Goal: Transaction & Acquisition: Purchase product/service

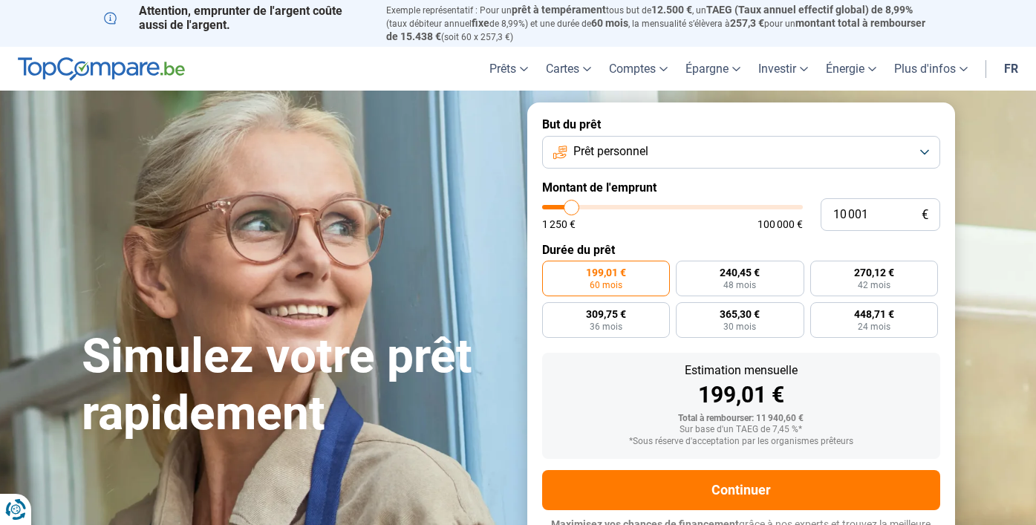
click at [910, 166] on button "Prêt personnel" at bounding box center [741, 152] width 398 height 33
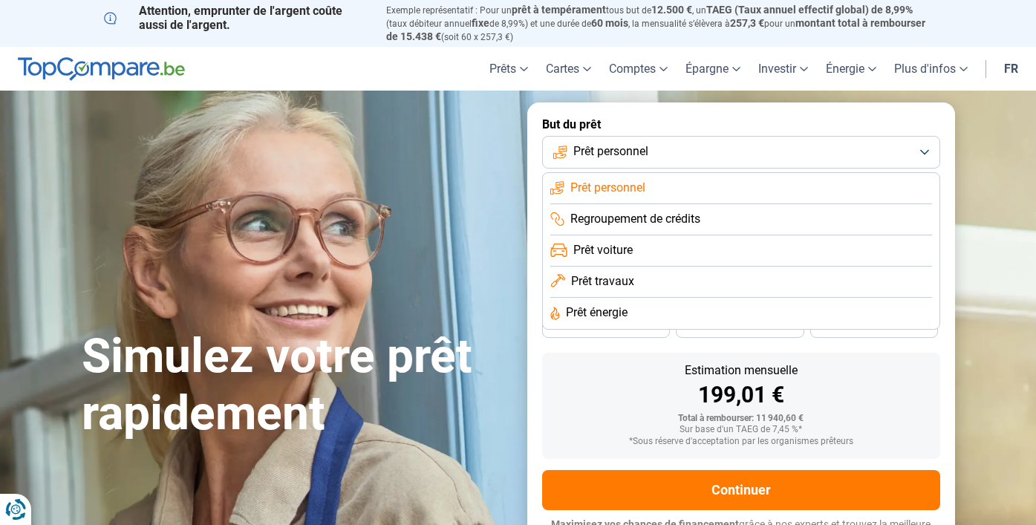
click at [700, 227] on span "Regroupement de crédits" at bounding box center [635, 219] width 130 height 16
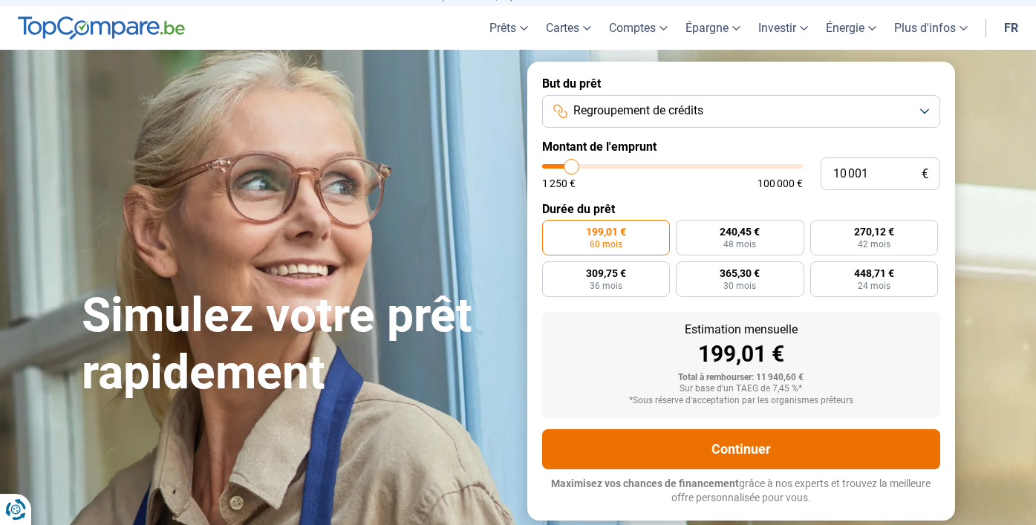
scroll to position [42, 0]
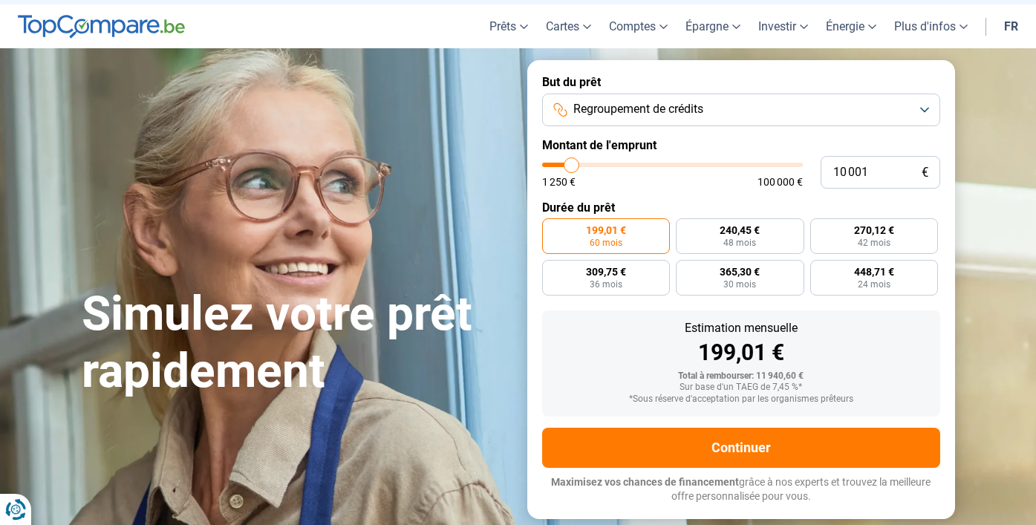
click at [914, 117] on button "Regroupement de crédits" at bounding box center [741, 110] width 398 height 33
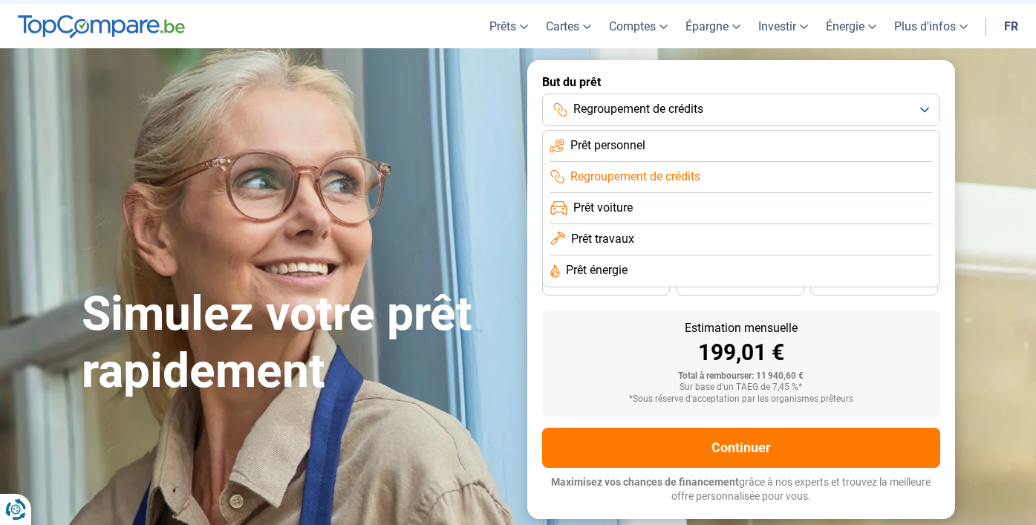
click at [700, 185] on span "Regroupement de crédits" at bounding box center [635, 177] width 130 height 16
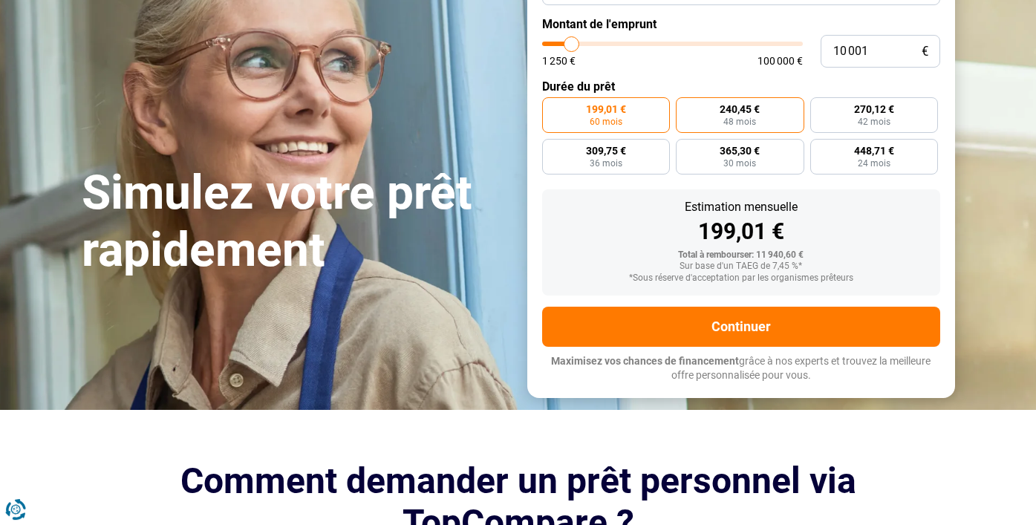
scroll to position [168, 0]
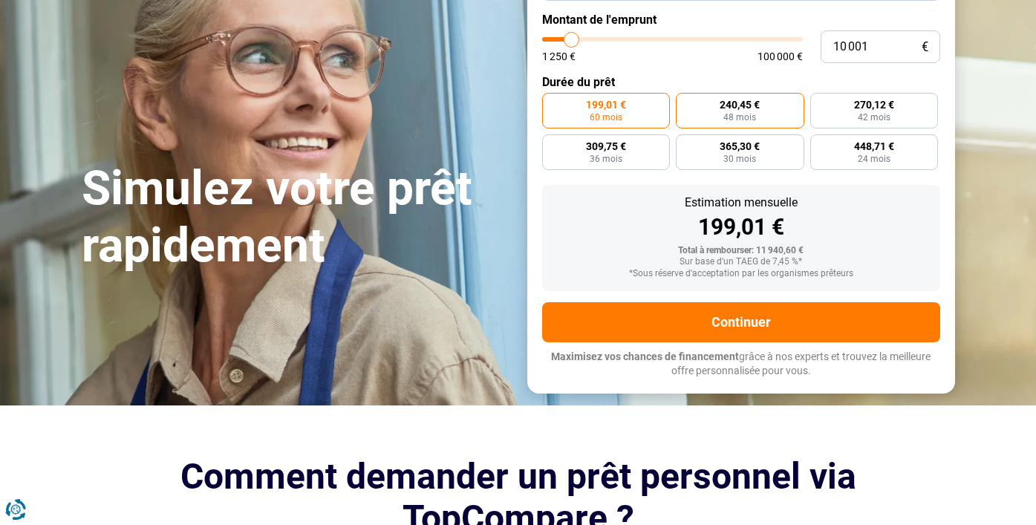
click at [731, 128] on label "240,45 € 48 mois" at bounding box center [740, 111] width 128 height 36
click at [685, 102] on input "240,45 € 48 mois" at bounding box center [681, 98] width 10 height 10
radio input "true"
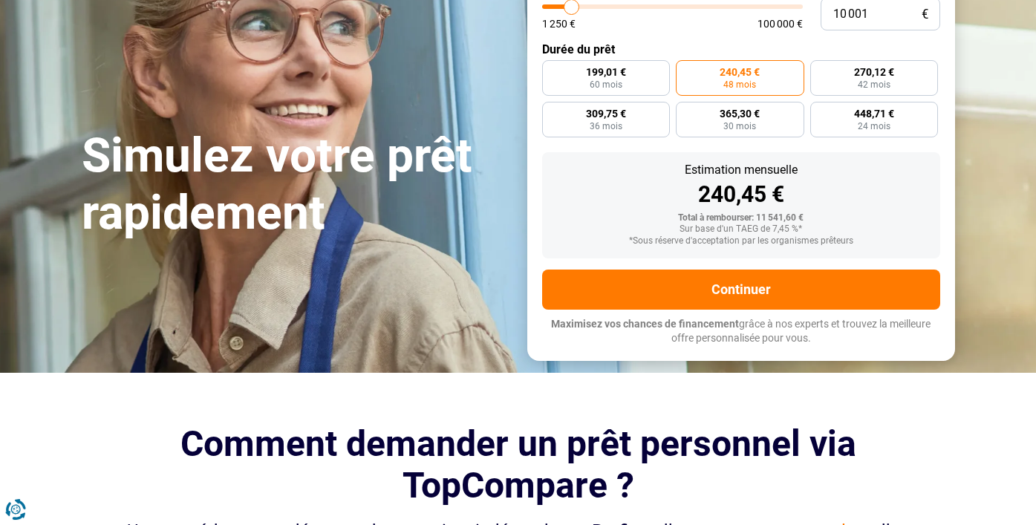
scroll to position [201, 0]
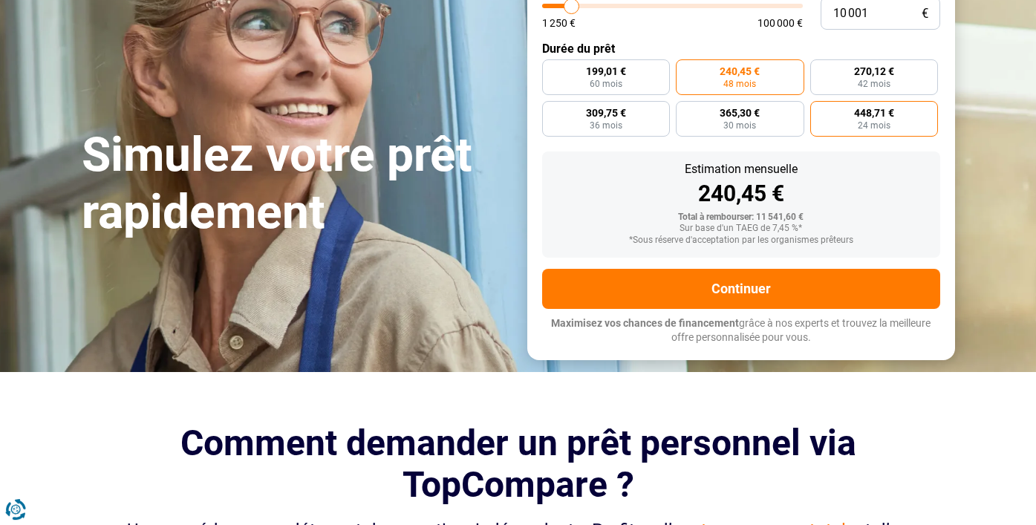
click at [875, 130] on span "24 mois" at bounding box center [874, 125] width 33 height 9
click at [820, 111] on input "448,71 € 24 mois" at bounding box center [815, 106] width 10 height 10
radio input "true"
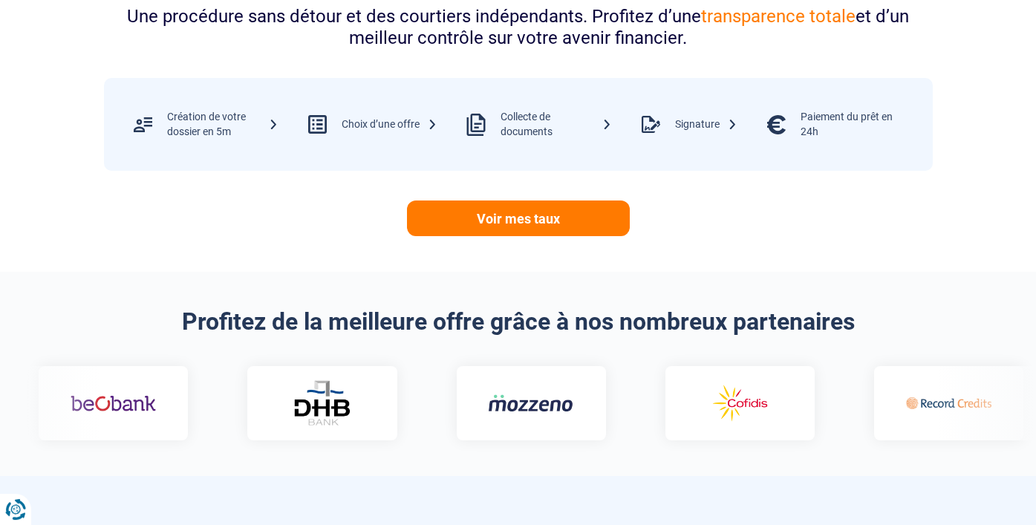
scroll to position [718, 0]
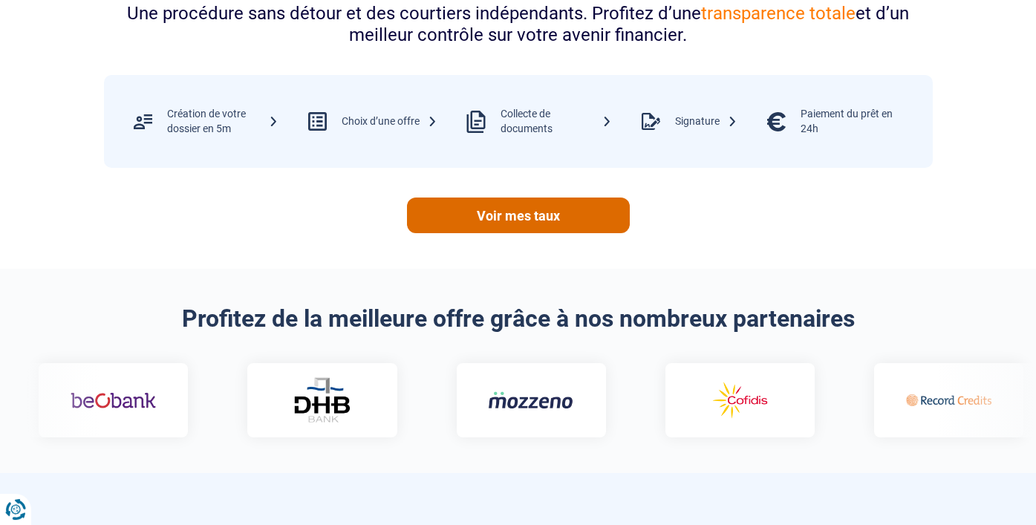
click at [524, 233] on link "Voir mes taux" at bounding box center [518, 216] width 223 height 36
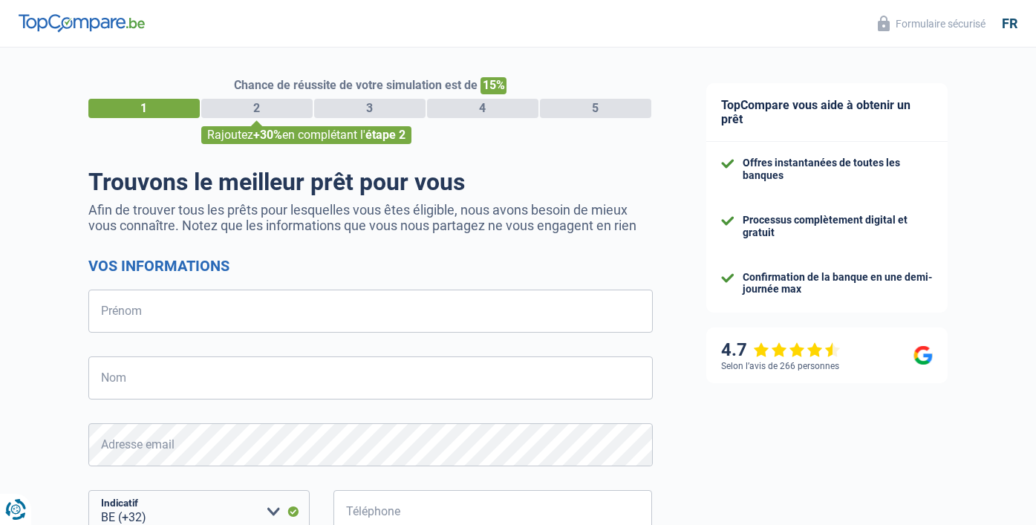
select select "32"
drag, startPoint x: 89, startPoint y: 209, endPoint x: 687, endPoint y: 228, distance: 598.1
click at [687, 228] on main "Chance de réussite de votre simulation est de 15% 1 2 3 4 5 Rajoutez +30% en co…" at bounding box center [518, 428] width 1036 height 760
click at [604, 248] on div "Trouvons le meilleur prêt pour vous Afin de trouver tous les prêts pour lesquel…" at bounding box center [370, 443] width 564 height 551
click at [88, 214] on div "Chance de réussite de votre simulation est de 15% 1 2 3 4 5 Rajoutez +30% en co…" at bounding box center [340, 422] width 680 height 760
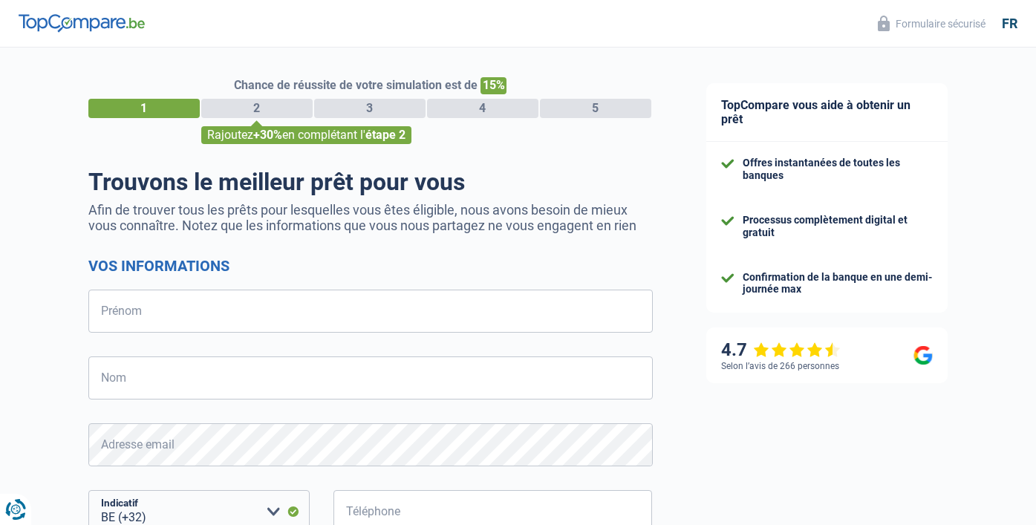
drag, startPoint x: 90, startPoint y: 212, endPoint x: 642, endPoint y: 226, distance: 552.7
click at [642, 226] on p "Afin de trouver tous les prêts pour lesquelles vous êtes éligible, nous avons b…" at bounding box center [370, 217] width 564 height 31
copy p "Afin de trouver tous les prêts pour lesquelles vous êtes éligible, nous avons b…"
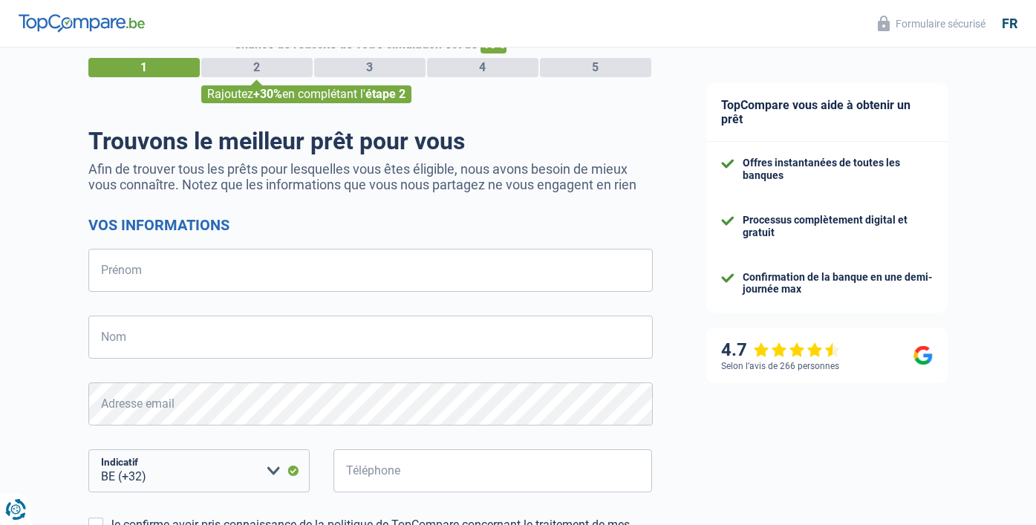
scroll to position [25, 0]
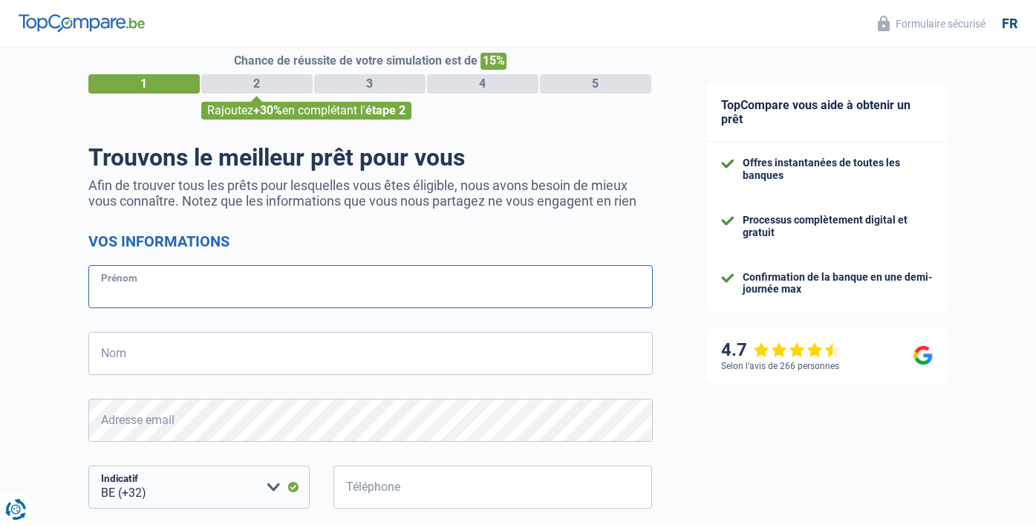
click at [244, 286] on input "Prénom" at bounding box center [370, 286] width 564 height 43
type input "sachiyo"
click at [168, 362] on input "Nom" at bounding box center [370, 353] width 564 height 43
type input "hinda"
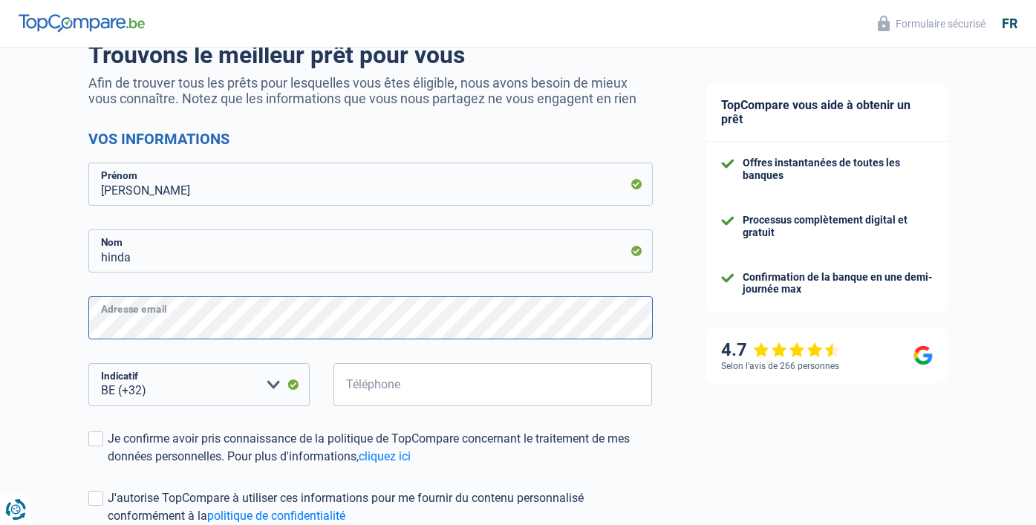
scroll to position [131, 0]
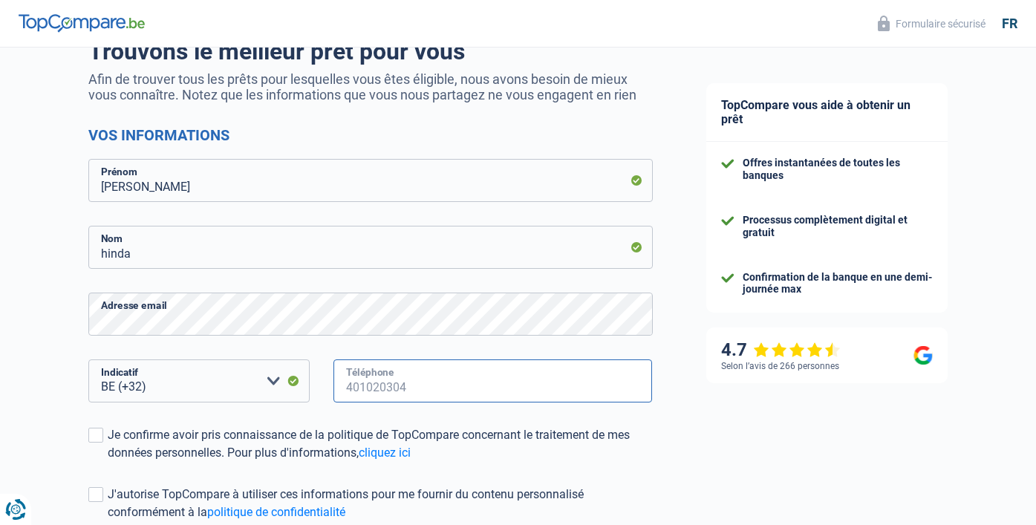
click at [358, 382] on input "Téléphone" at bounding box center [492, 380] width 319 height 43
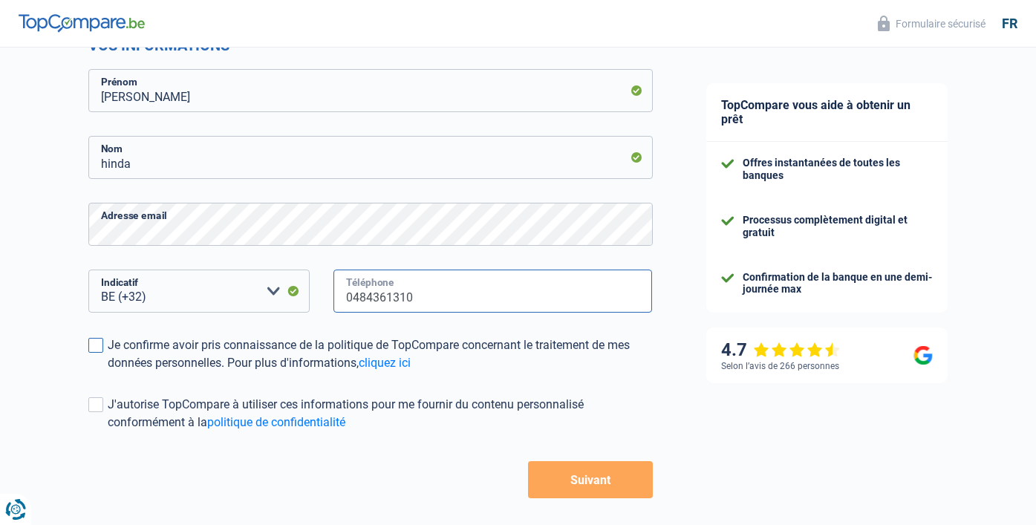
scroll to position [221, 0]
type input "0484361310"
click at [100, 343] on span at bounding box center [95, 344] width 15 height 15
click at [108, 371] on input "Je confirme avoir pris connaissance de la politique de TopCompare concernant le…" at bounding box center [108, 371] width 0 height 0
checkbox input "true"
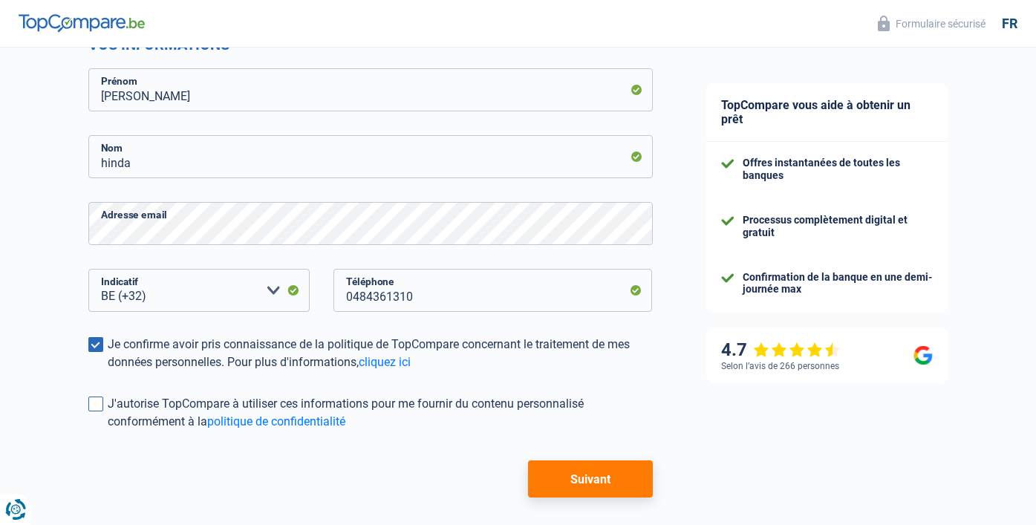
click at [98, 406] on span at bounding box center [95, 404] width 15 height 15
click at [108, 431] on input "J'autorise TopCompare à utiliser ces informations pour me fournir du contenu pe…" at bounding box center [108, 431] width 0 height 0
checkbox input "true"
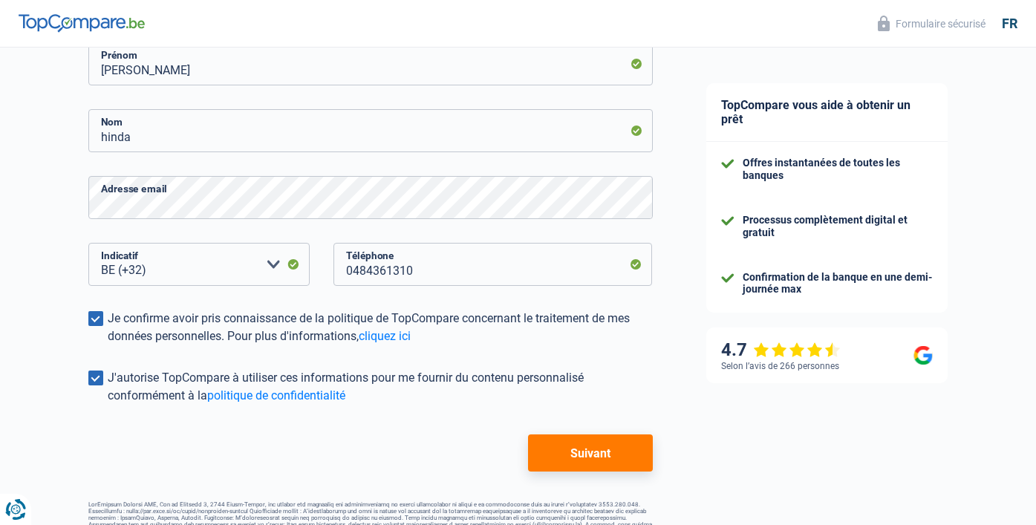
scroll to position [279, 0]
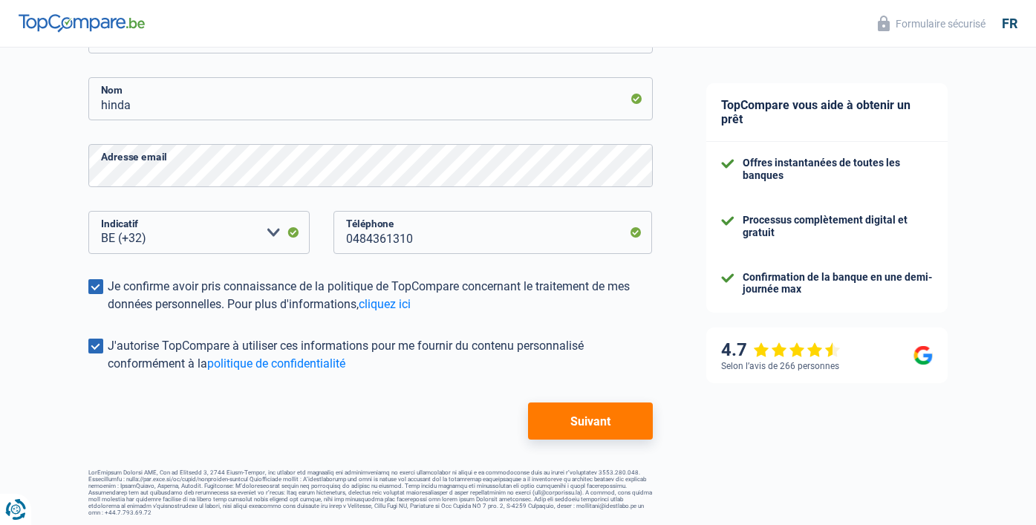
click at [585, 427] on button "Suivant" at bounding box center [590, 421] width 124 height 37
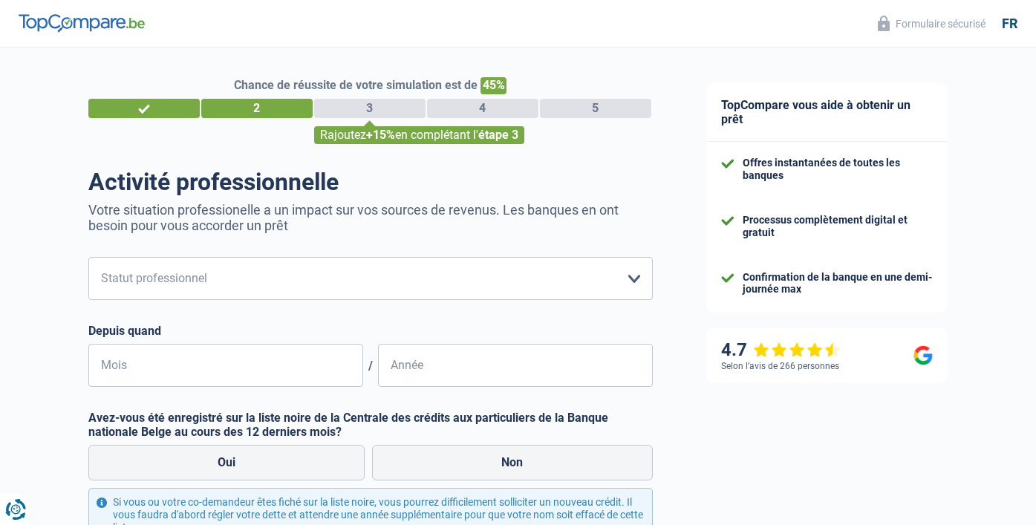
scroll to position [10, 0]
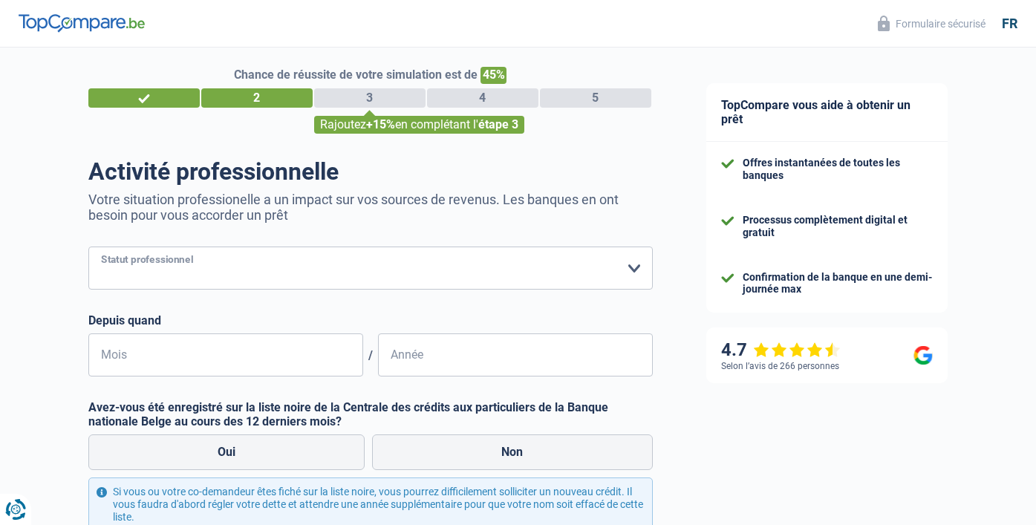
click at [88, 247] on select "Ouvrier Employé privé Employé public Invalide Indépendant Pensionné Chômeur Mut…" at bounding box center [370, 268] width 564 height 43
select select "unemployed"
click option "Chômeur" at bounding box center [0, 0] width 0 height 0
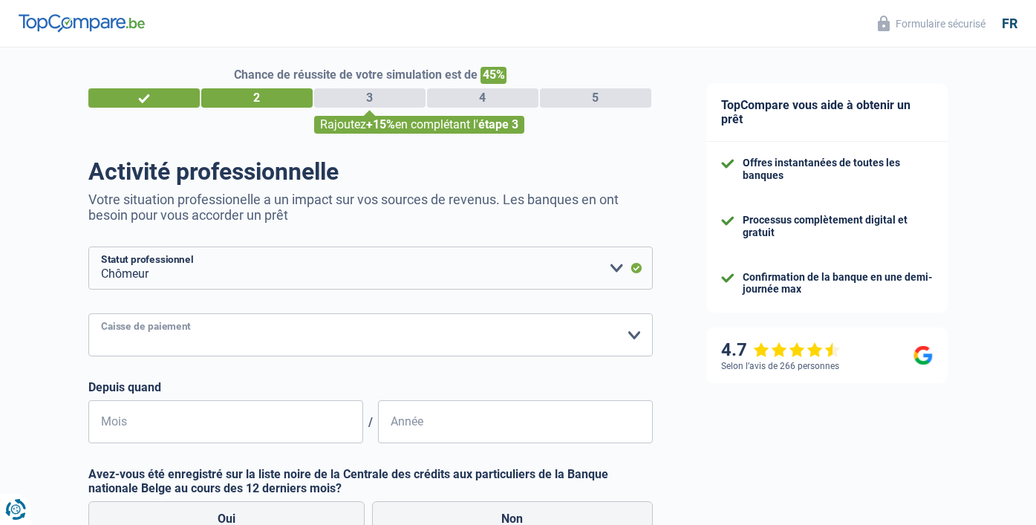
click at [88, 313] on select "CAPAC FGTB CSC CGSLB Autre Veuillez sélectionner une option" at bounding box center [370, 334] width 564 height 43
select select "fgtb"
click option "FGTB" at bounding box center [0, 0] width 0 height 0
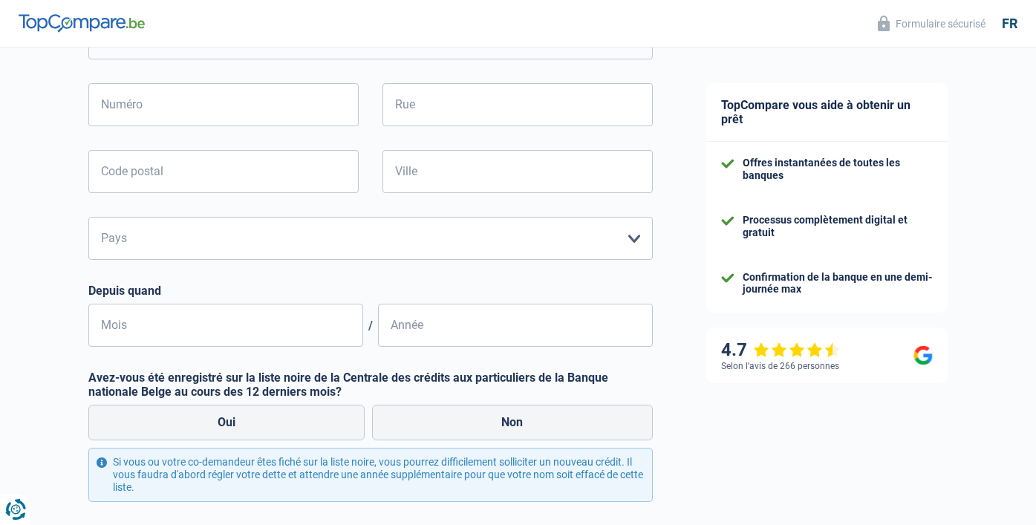
scroll to position [308, 0]
click at [307, 115] on input "Numéro" at bounding box center [223, 103] width 270 height 43
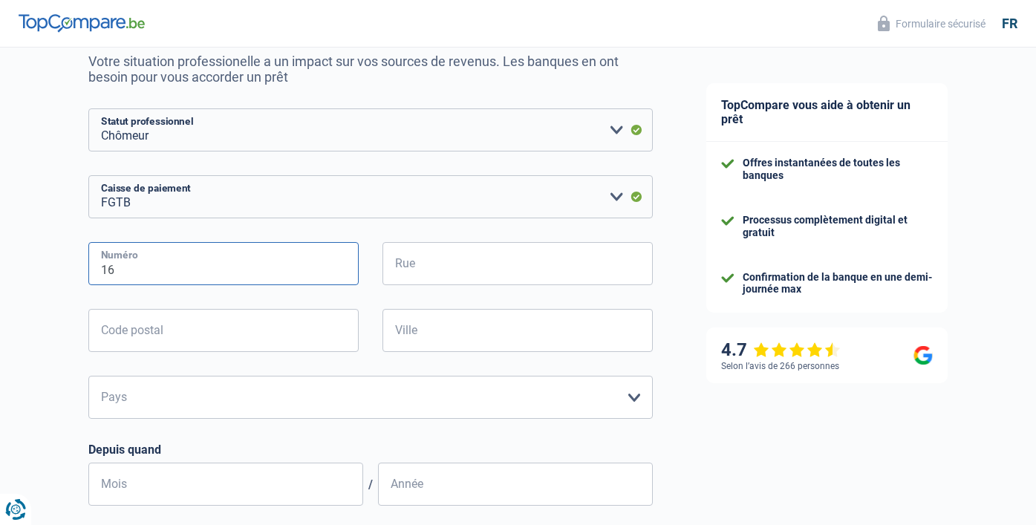
scroll to position [163, 0]
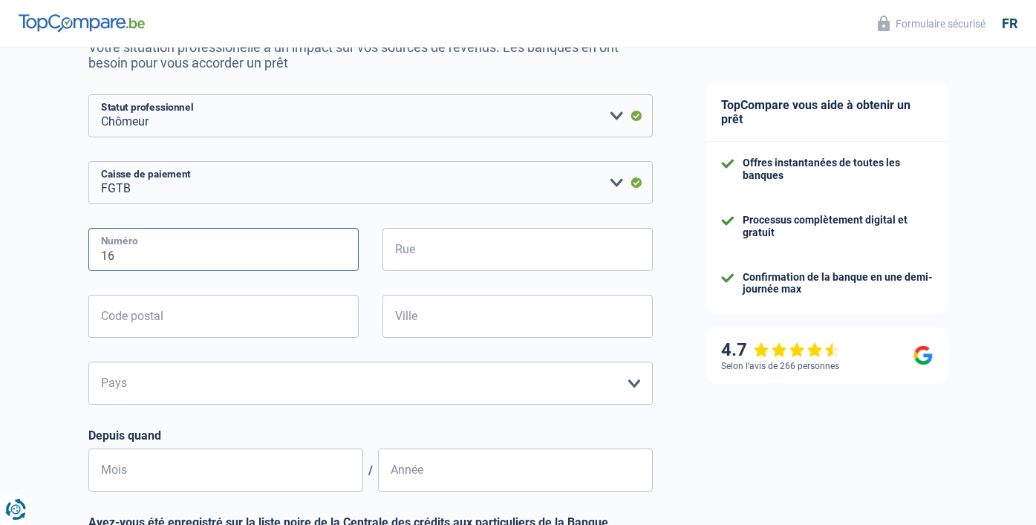
type input "16"
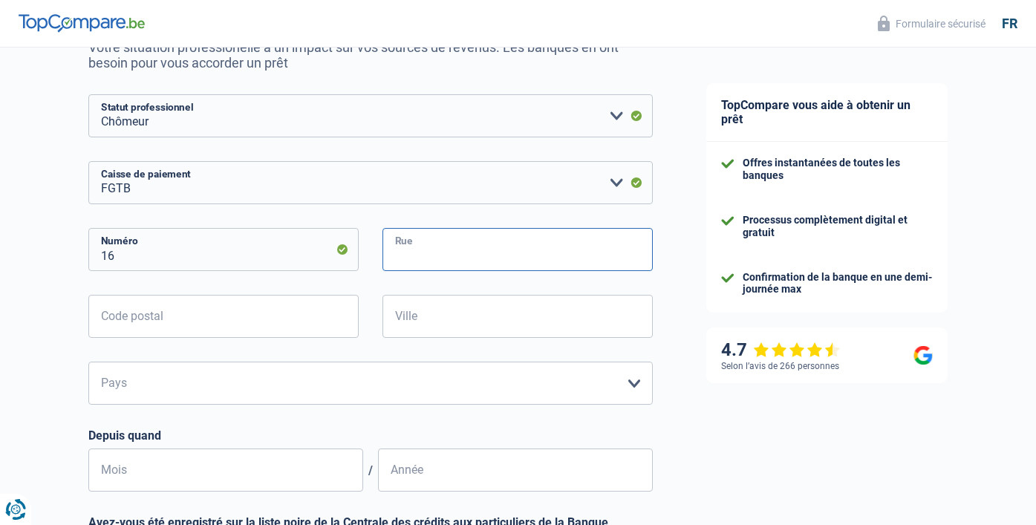
click at [423, 250] on input "Rue" at bounding box center [517, 249] width 270 height 43
type input "Avenue Jean Sobieski"
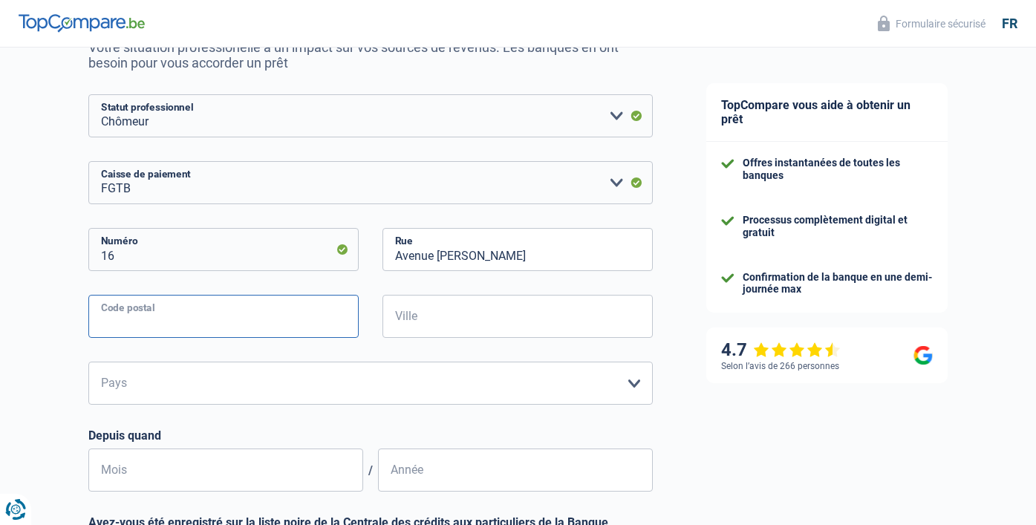
click at [203, 328] on input "Code postal" at bounding box center [223, 316] width 270 height 43
type input "1020"
click at [414, 320] on input "Ville" at bounding box center [517, 316] width 270 height 43
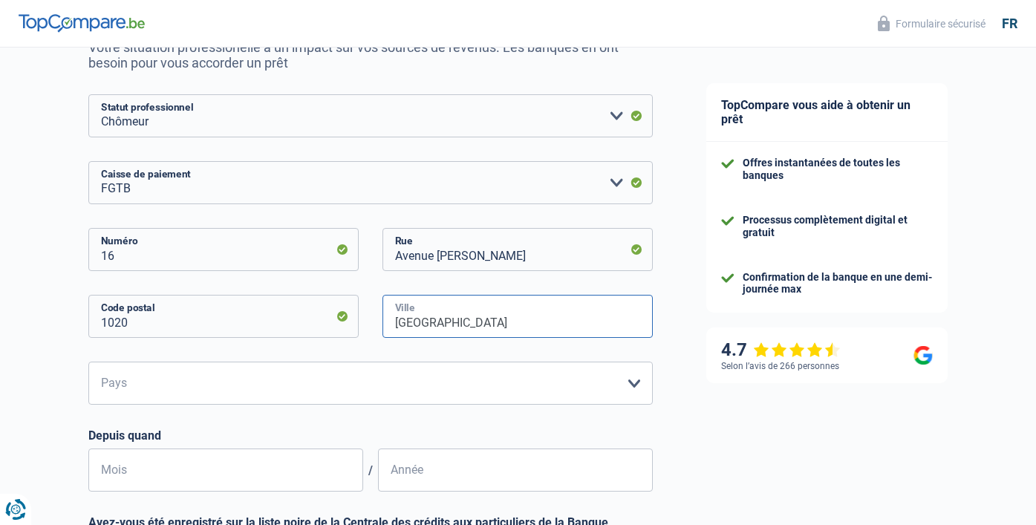
type input "Bruxelles"
click at [88, 362] on select "Belgique Luxembourg Veuillez sélectionner une option" at bounding box center [370, 383] width 564 height 43
select select "BE"
click option "Belgique" at bounding box center [0, 0] width 0 height 0
click at [337, 475] on input "Mois" at bounding box center [225, 470] width 275 height 43
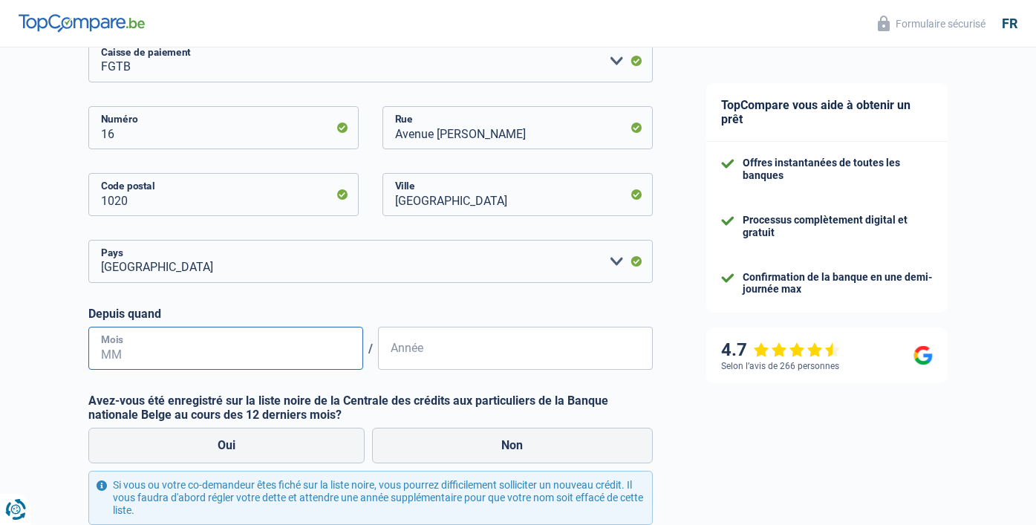
scroll to position [288, 0]
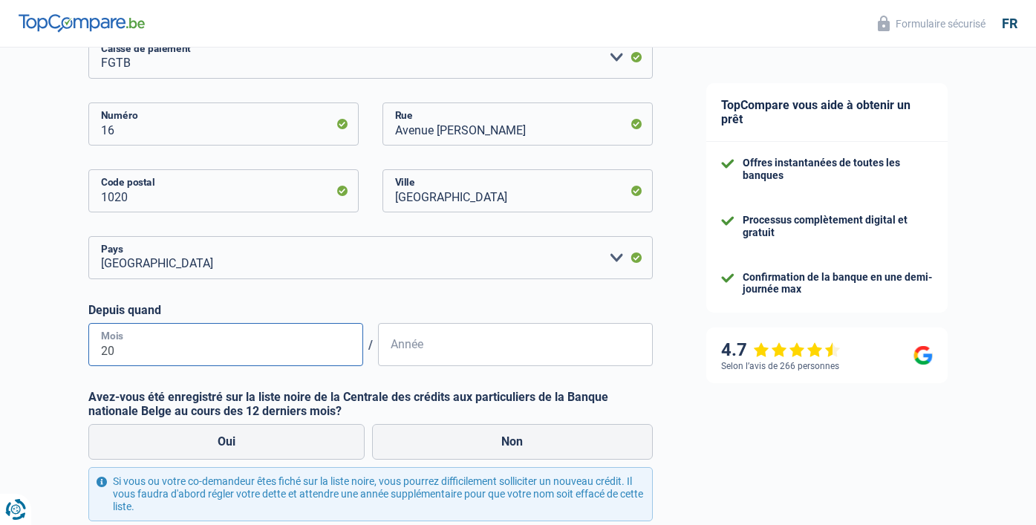
type input "2"
click at [430, 349] on input "Année" at bounding box center [515, 344] width 275 height 43
type input "2012"
click at [206, 346] on input "Mois" at bounding box center [225, 344] width 275 height 43
type input "4"
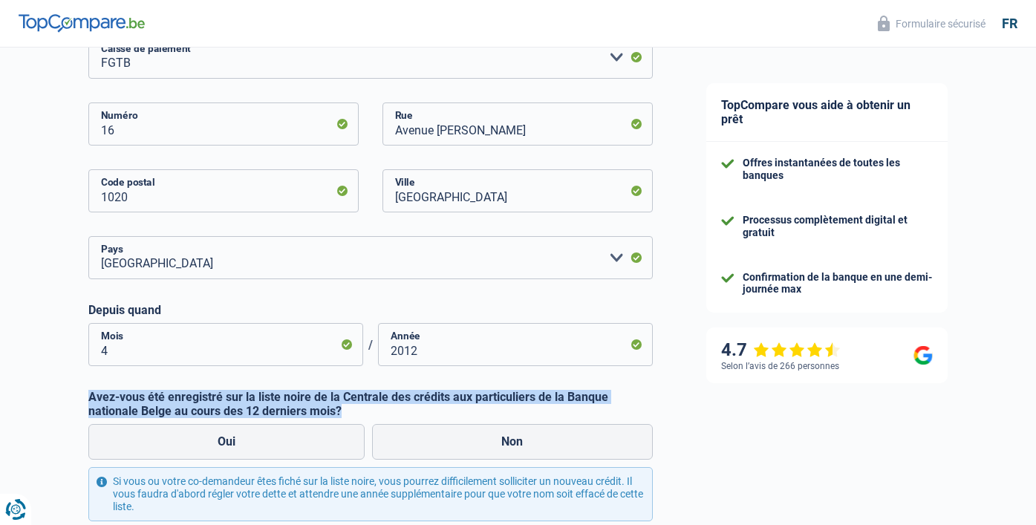
drag, startPoint x: 368, startPoint y: 415, endPoint x: 83, endPoint y: 398, distance: 285.0
click at [83, 398] on div "Chance de réussite de votre simulation est de 45% 1 2 3 4 5 Rajoutez +15% en co…" at bounding box center [340, 211] width 680 height 917
copy label "Avez-vous été enregistré sur la liste noire de la Centrale des crédits aux part…"
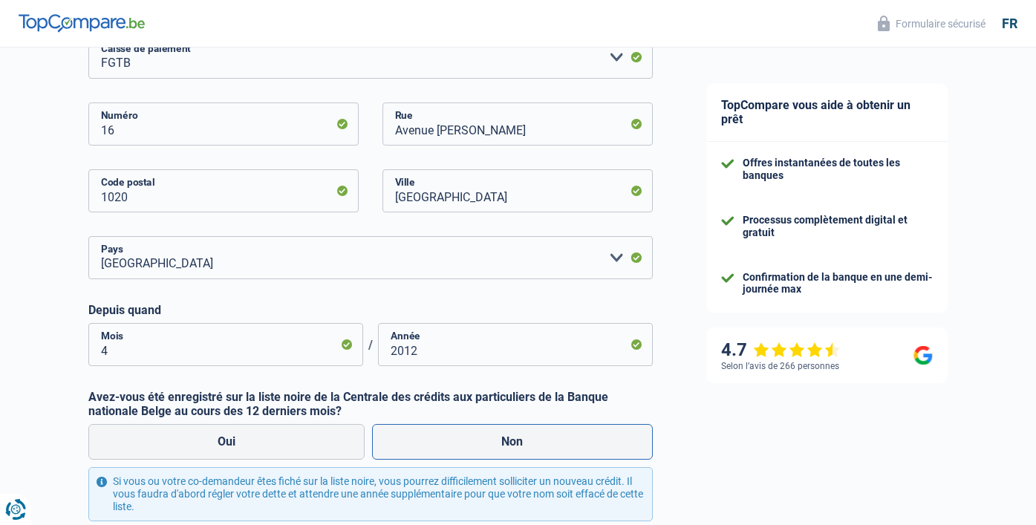
click at [512, 444] on label "Non" at bounding box center [512, 442] width 281 height 36
click at [512, 444] on input "Non" at bounding box center [512, 442] width 281 height 36
radio input "true"
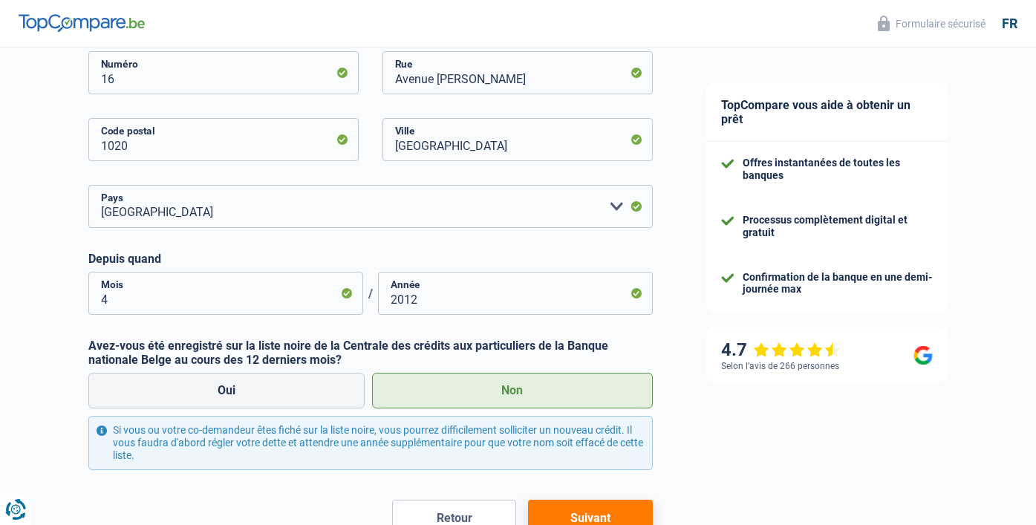
scroll to position [440, 0]
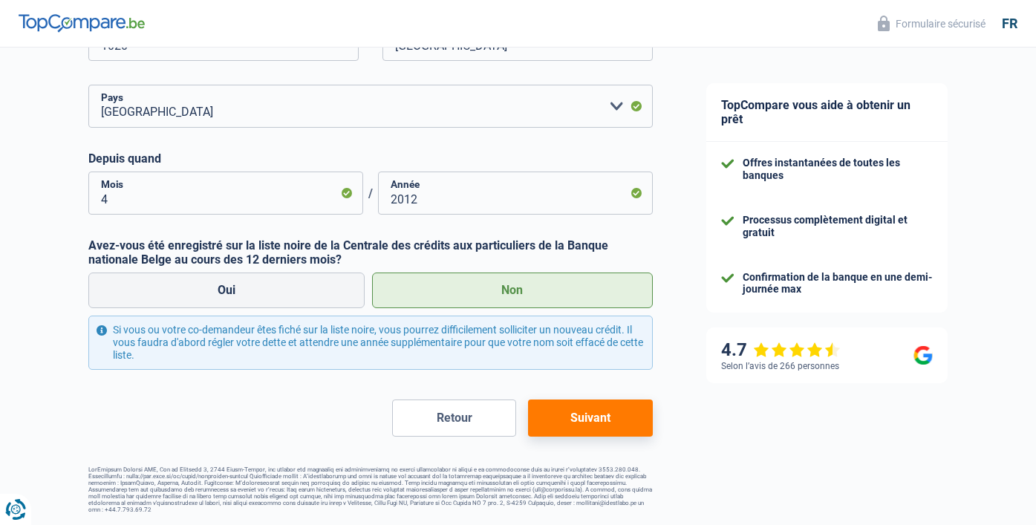
click at [590, 424] on button "Suivant" at bounding box center [590, 418] width 124 height 37
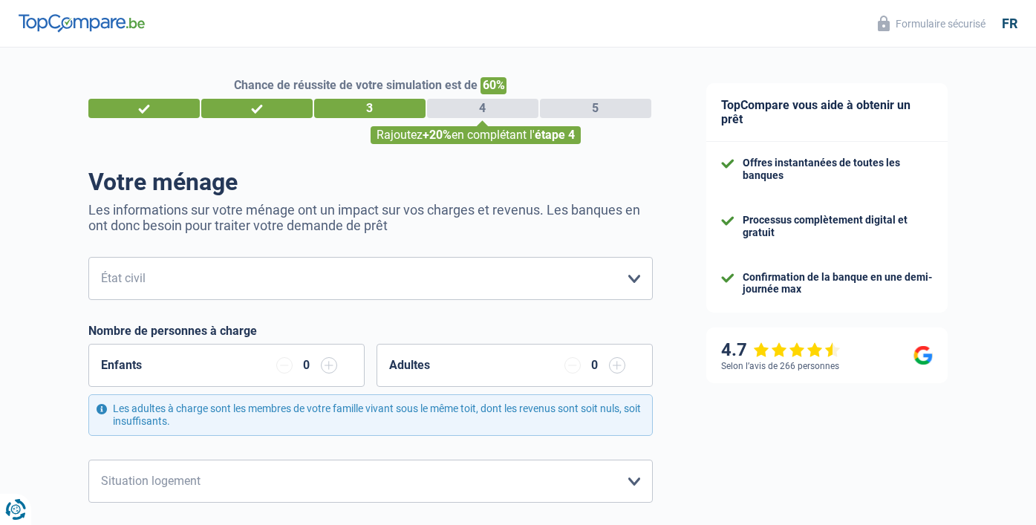
drag, startPoint x: 403, startPoint y: 226, endPoint x: 88, endPoint y: 212, distance: 314.4
click at [88, 212] on p "Les informations sur votre ménage ont un impact sur vos charges et revenus. Les…" at bounding box center [370, 217] width 564 height 31
copy p "Les informations sur votre ménage ont un impact sur vos charges et revenus. Les…"
click at [88, 257] on select "Célibataire Marié(e) Cohabitant(e) légal(e) Divorcé(e) Veuf(ve) Séparé (de fait…" at bounding box center [370, 278] width 564 height 43
select select "single"
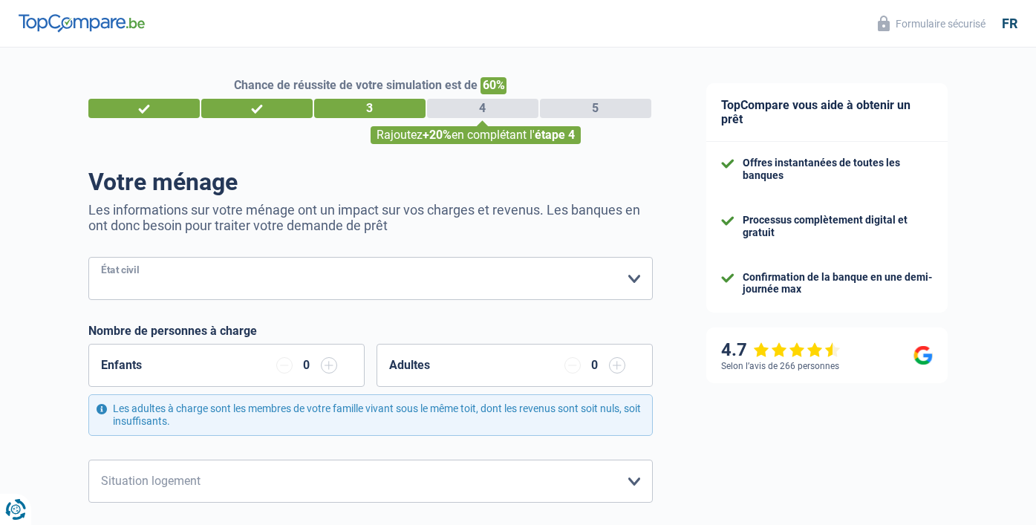
click option "Célibataire" at bounding box center [0, 0] width 0 height 0
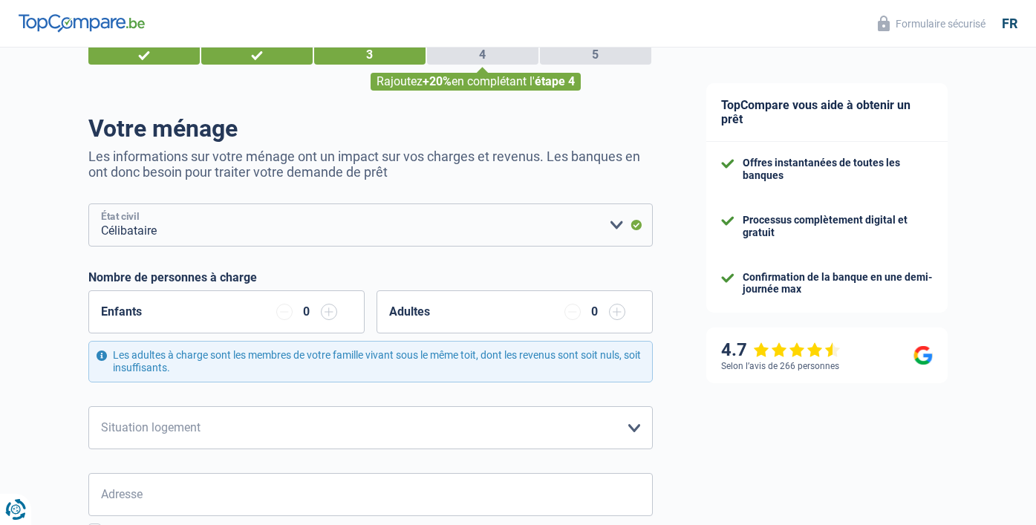
scroll to position [56, 0]
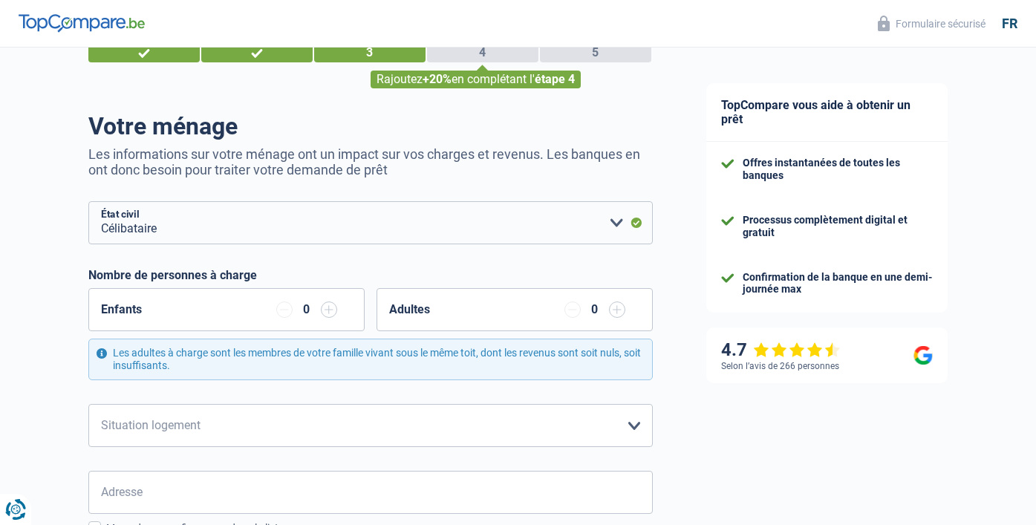
click at [615, 310] on input "button" at bounding box center [617, 310] width 16 height 16
click at [88, 404] on select "Locataire Propriétaire avec prêt hypothécaire Propriétaire sans prêt hypothécai…" at bounding box center [370, 425] width 564 height 43
select select "rents"
click option "Locataire" at bounding box center [0, 0] width 0 height 0
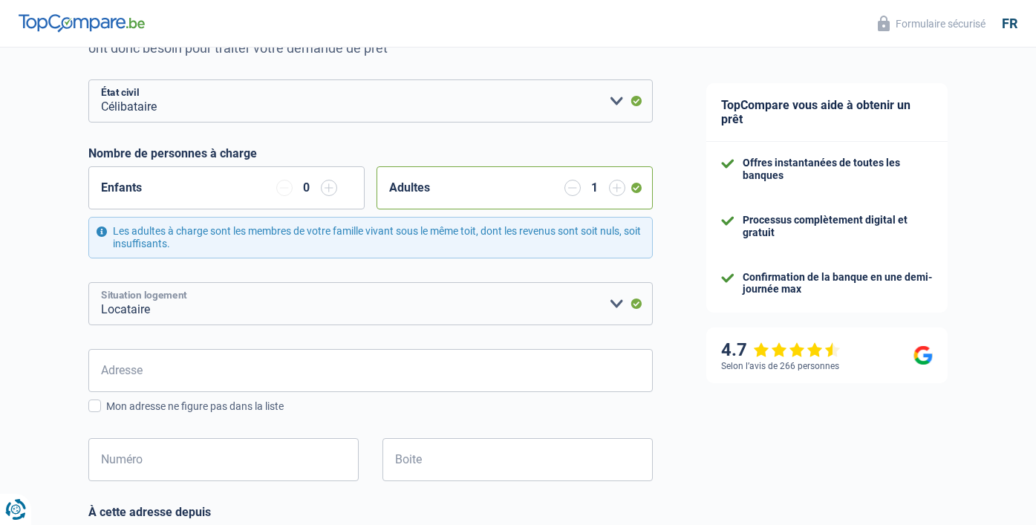
scroll to position [178, 0]
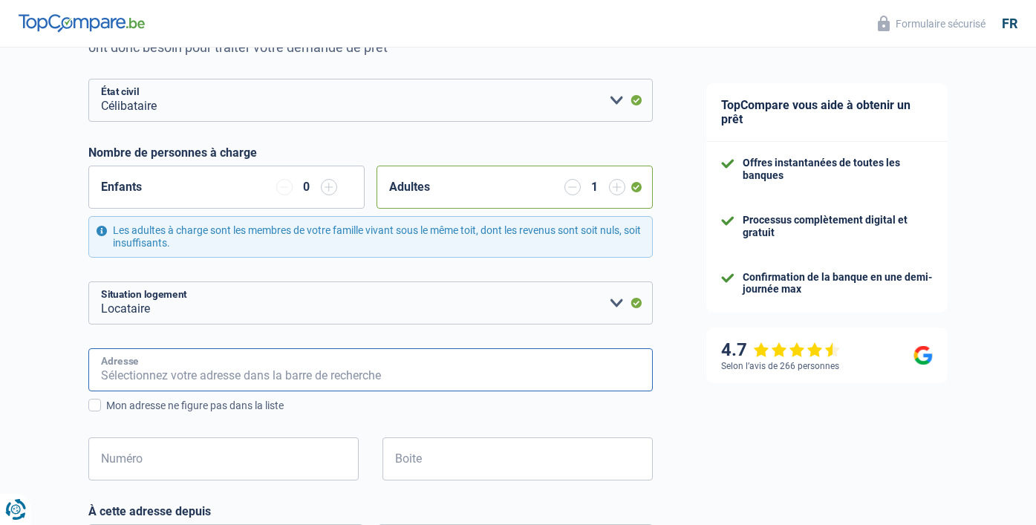
click at [497, 371] on input "Adresse" at bounding box center [370, 369] width 564 height 43
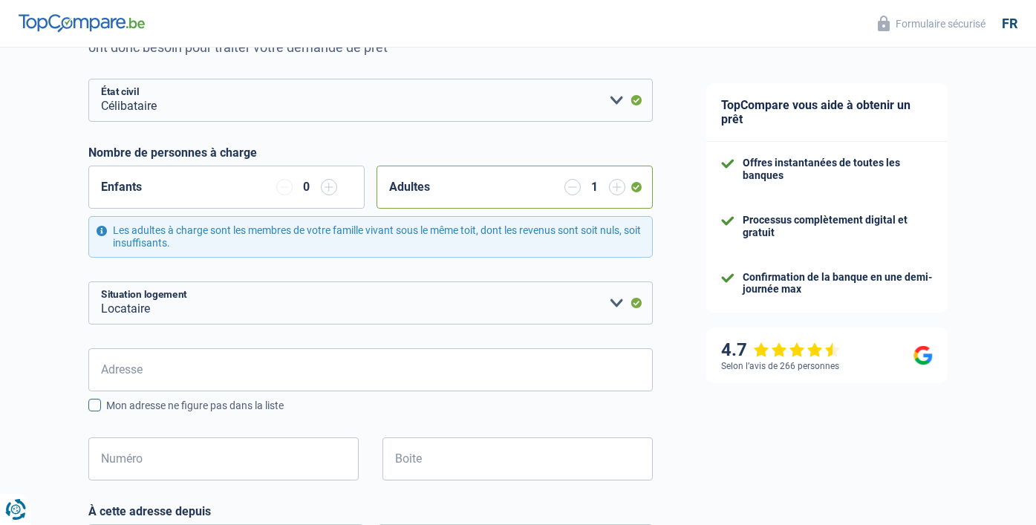
click at [94, 406] on span at bounding box center [94, 405] width 13 height 13
click at [106, 414] on input "Mon adresse ne figure pas dans la liste" at bounding box center [106, 414] width 0 height 0
checkbox input "true"
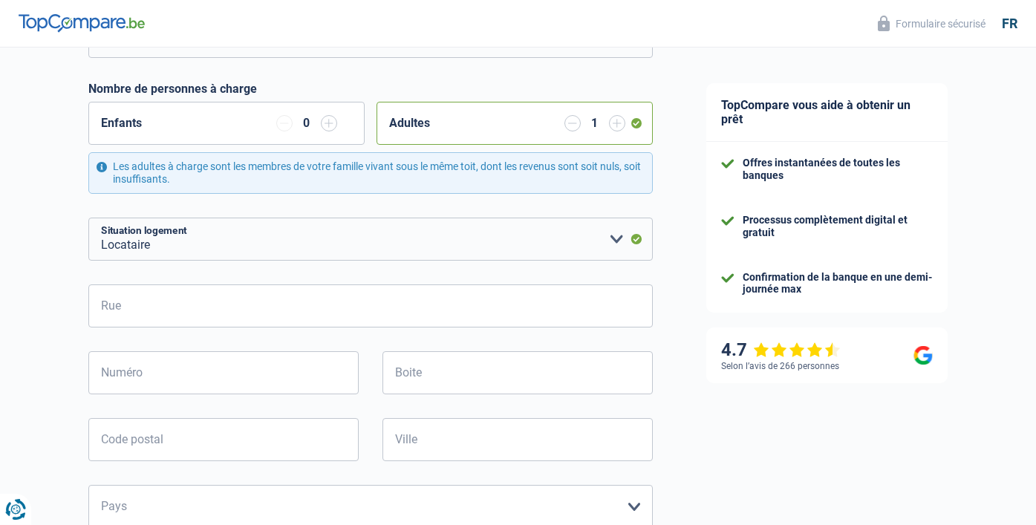
scroll to position [244, 0]
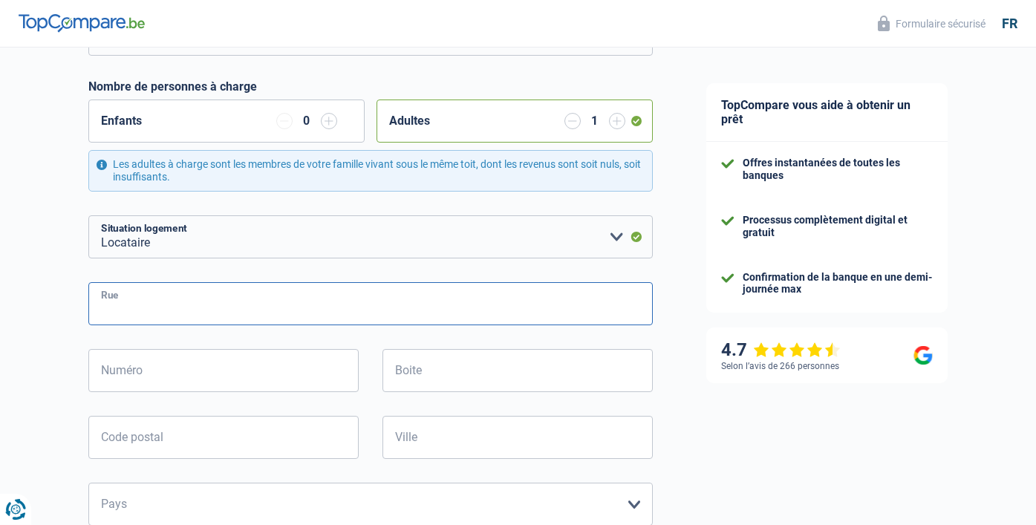
click at [191, 306] on input "Rue" at bounding box center [370, 303] width 564 height 43
type input "Avenue Jean Sobieski"
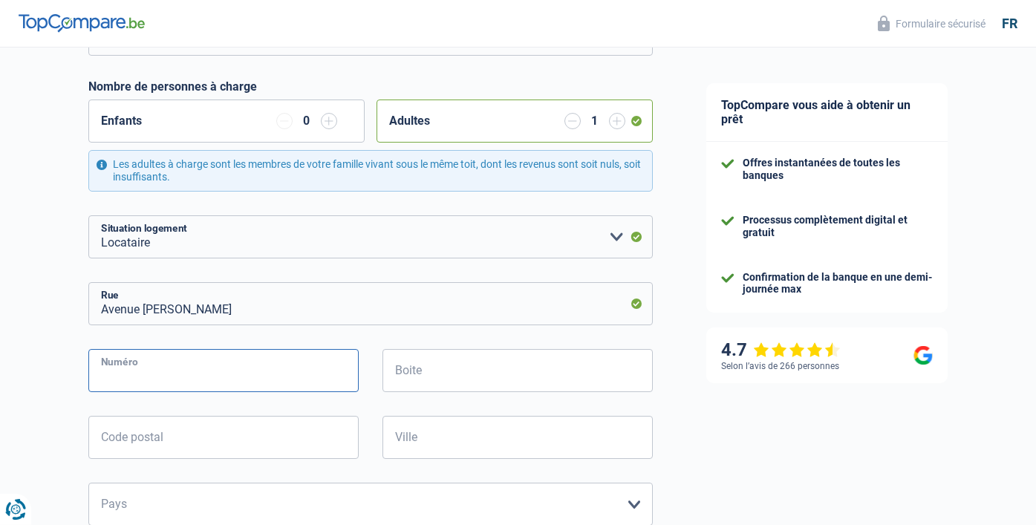
click at [151, 372] on input "Numéro" at bounding box center [223, 370] width 270 height 43
type input "16"
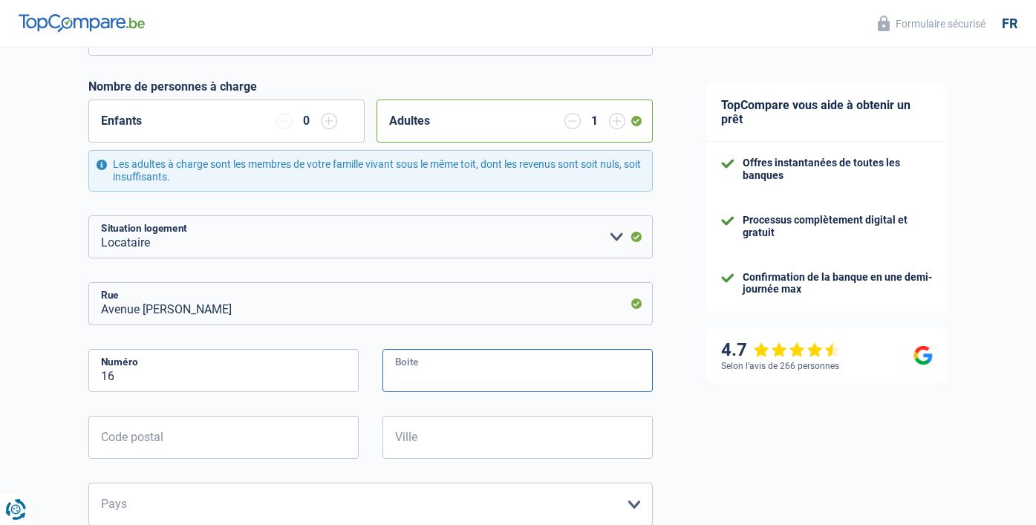
click at [414, 375] on input "Boite" at bounding box center [517, 370] width 270 height 43
type input "SS1"
click at [299, 438] on input "Code postal" at bounding box center [223, 437] width 270 height 43
type input "1020"
drag, startPoint x: 429, startPoint y: 449, endPoint x: 393, endPoint y: 428, distance: 42.3
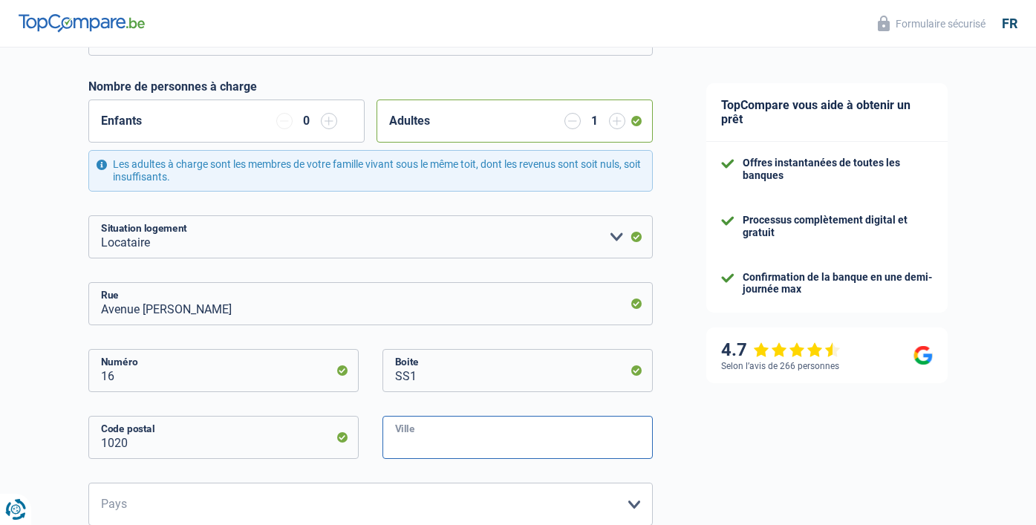
click at [426, 449] on input "Ville" at bounding box center [517, 437] width 270 height 43
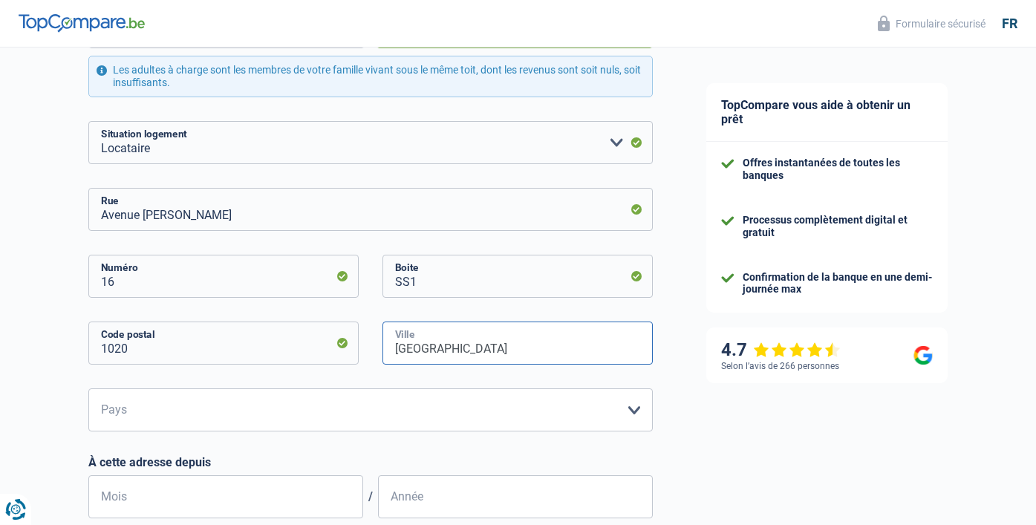
scroll to position [340, 0]
type input "Bruxelles"
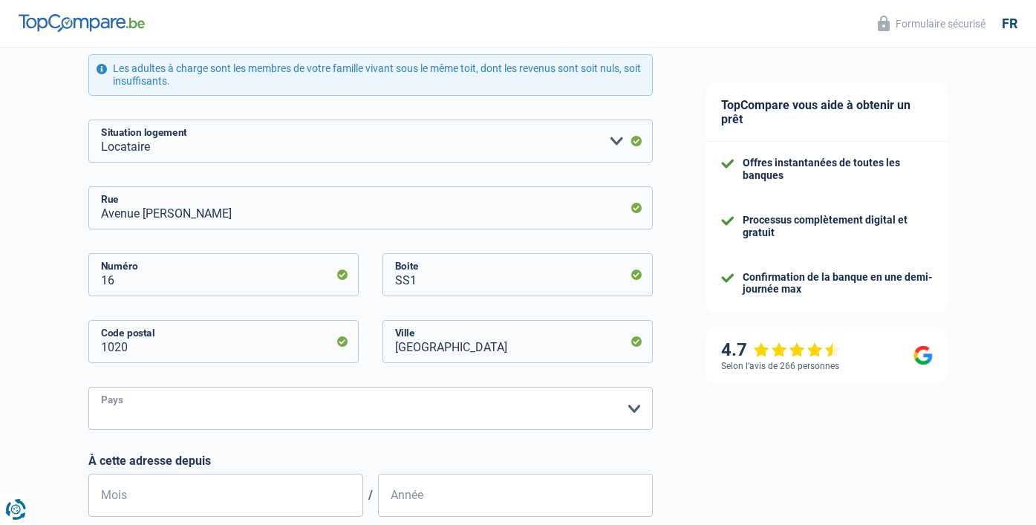
click at [88, 387] on select "Belgique Luxembourg Veuillez sélectionner une option" at bounding box center [370, 408] width 564 height 43
select select "BE"
click option "Belgique" at bounding box center [0, 0] width 0 height 0
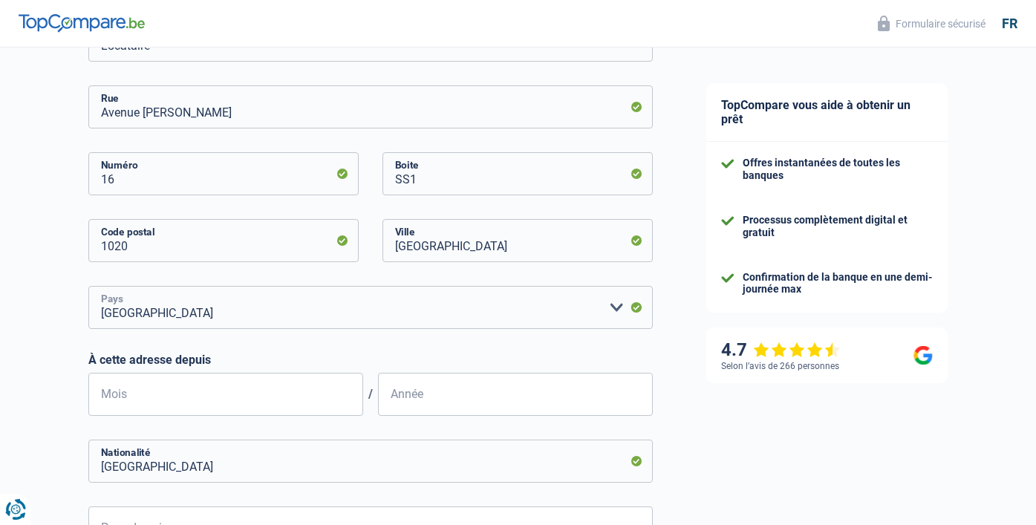
scroll to position [452, 0]
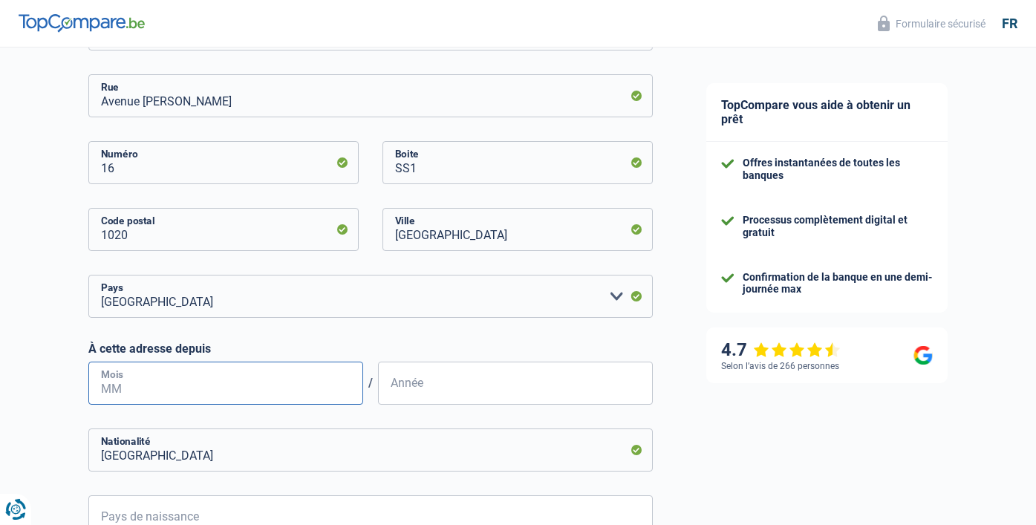
click at [325, 385] on input "Mois" at bounding box center [225, 383] width 275 height 43
type input "04"
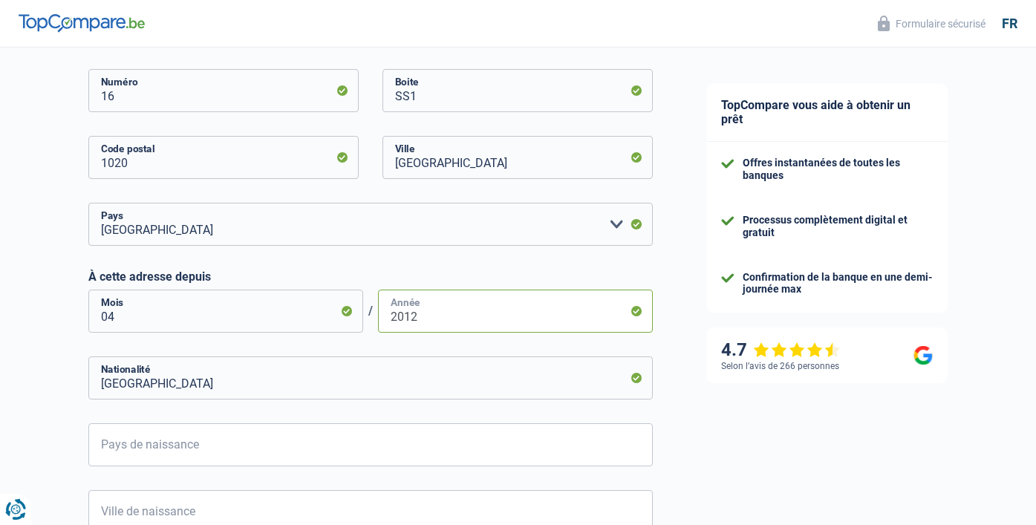
scroll to position [526, 0]
type input "2012"
click at [593, 389] on input "Belgique" at bounding box center [370, 376] width 564 height 43
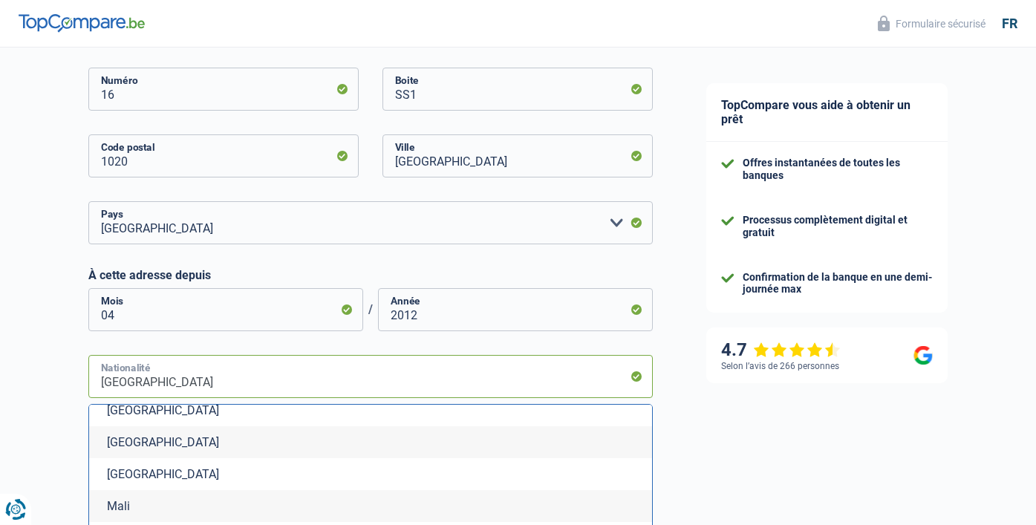
scroll to position [3349, 0]
type input "Japon"
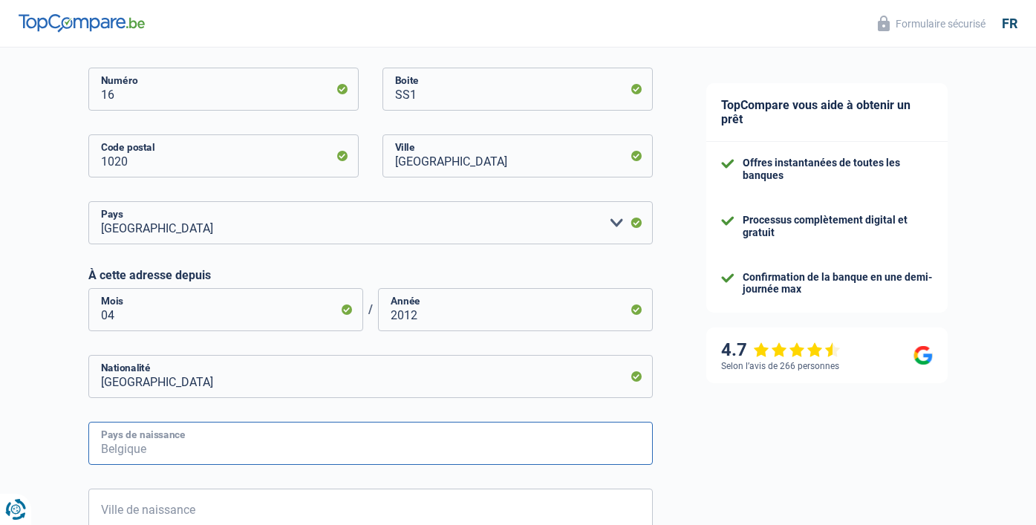
click at [276, 447] on input "Pays de naissance" at bounding box center [370, 443] width 564 height 43
type input "J"
type input "a"
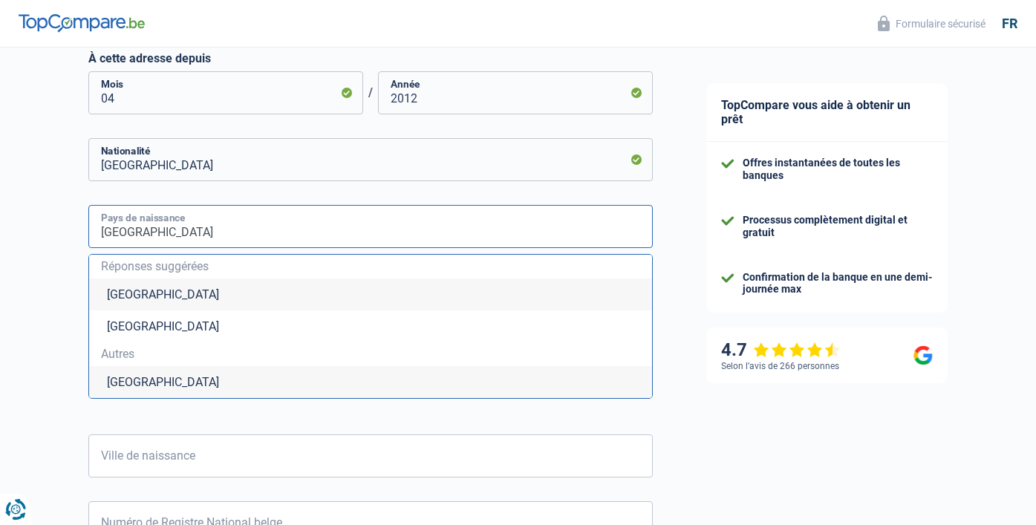
scroll to position [743, 0]
type input "Japon"
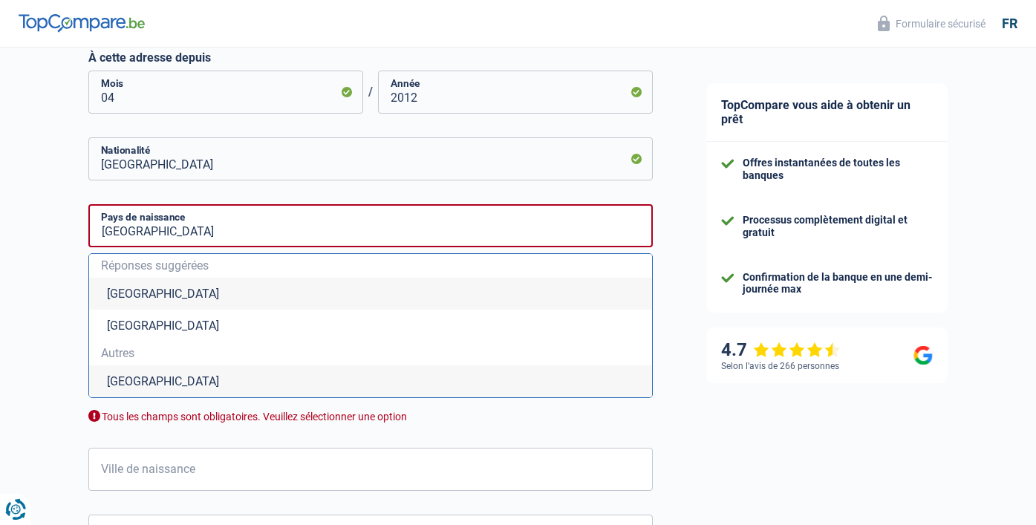
click at [156, 397] on li "Japon" at bounding box center [370, 381] width 563 height 32
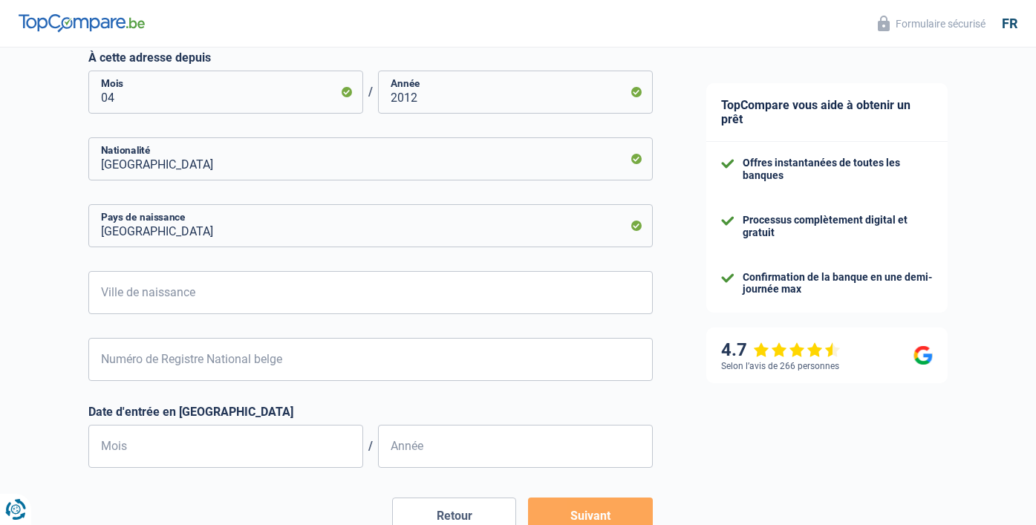
scroll to position [751, 0]
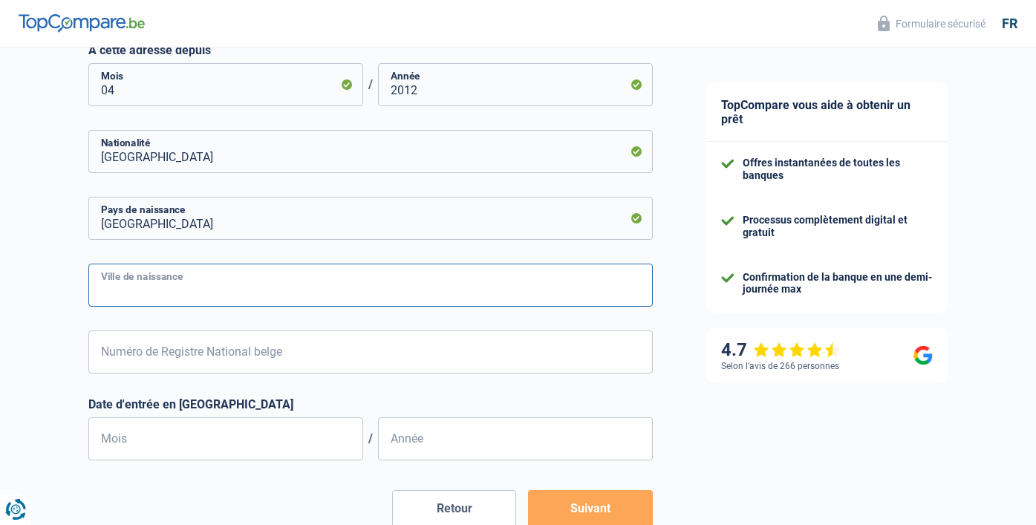
click at [440, 296] on input "Ville de naissance" at bounding box center [370, 285] width 564 height 43
type input "Japon"
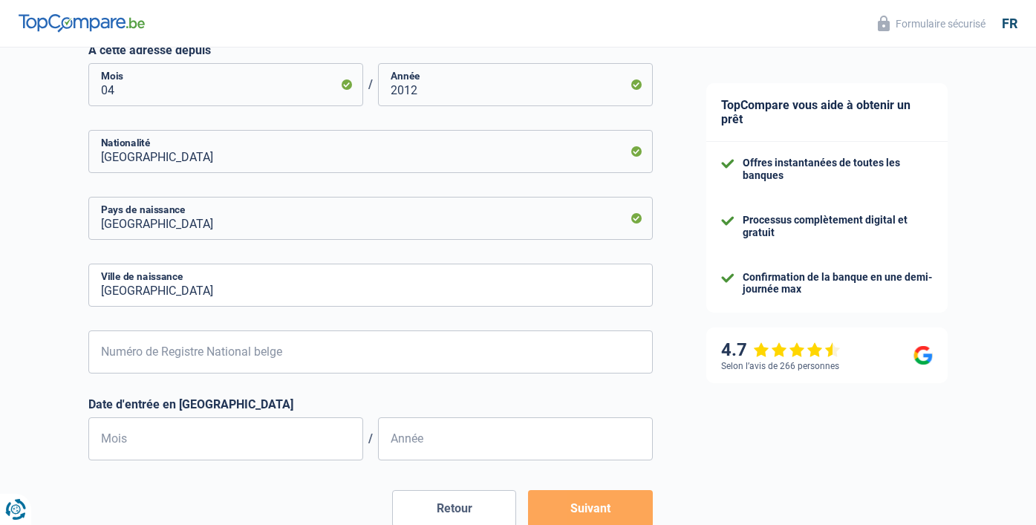
click at [364, 378] on form "Célibataire Marié(e) Cohabitant(e) légal(e) Divorcé(e) Veuf(ve) Séparé (de fait…" at bounding box center [370, 16] width 564 height 1021
click at [328, 359] on input "Numéro de Registre National belge" at bounding box center [370, 351] width 564 height 43
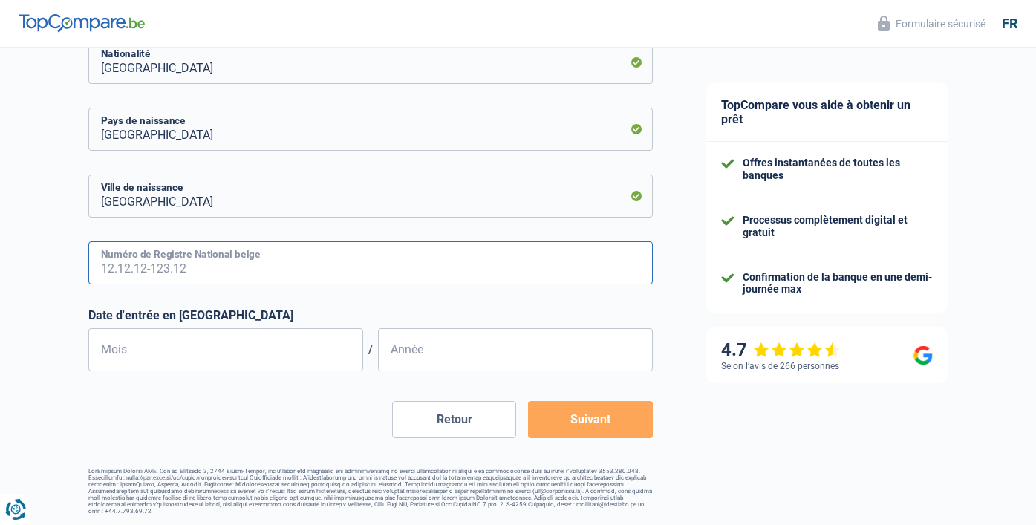
scroll to position [842, 0]
type input "63.01.23-518.25"
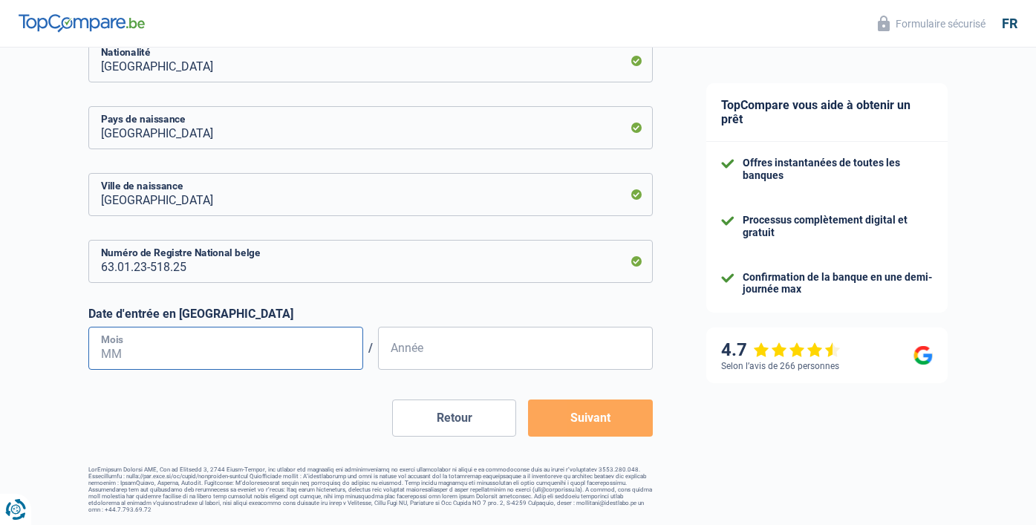
click at [221, 354] on input "Mois" at bounding box center [225, 348] width 275 height 43
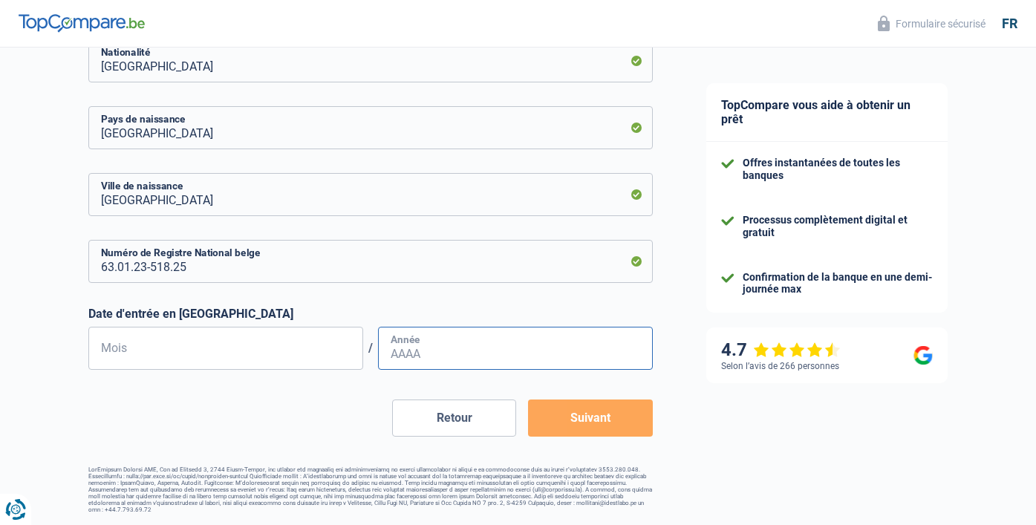
click at [411, 355] on input "Année" at bounding box center [515, 348] width 275 height 43
type input "2000"
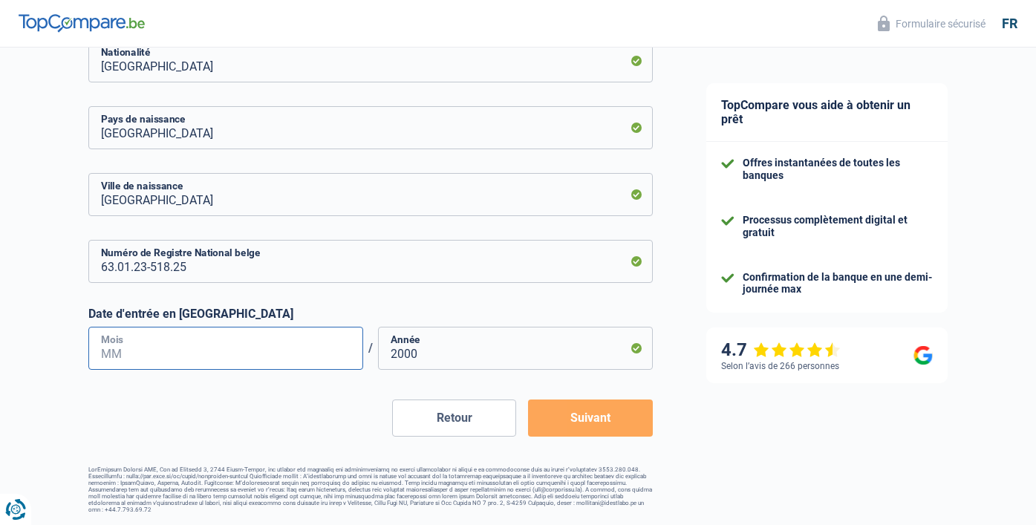
click at [113, 354] on input "Mois" at bounding box center [225, 348] width 275 height 43
type input "1"
click at [606, 420] on button "Suivant" at bounding box center [590, 418] width 124 height 37
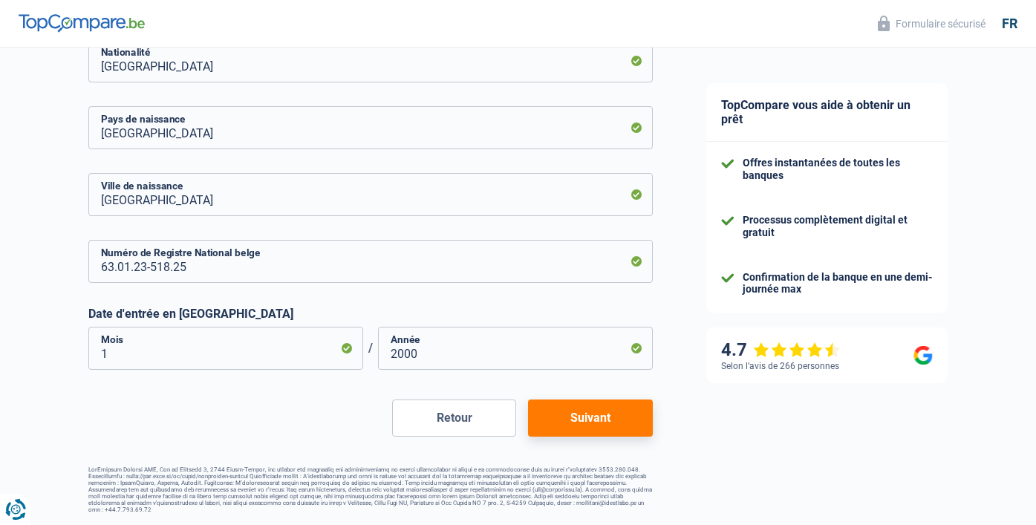
select select "unemployment"
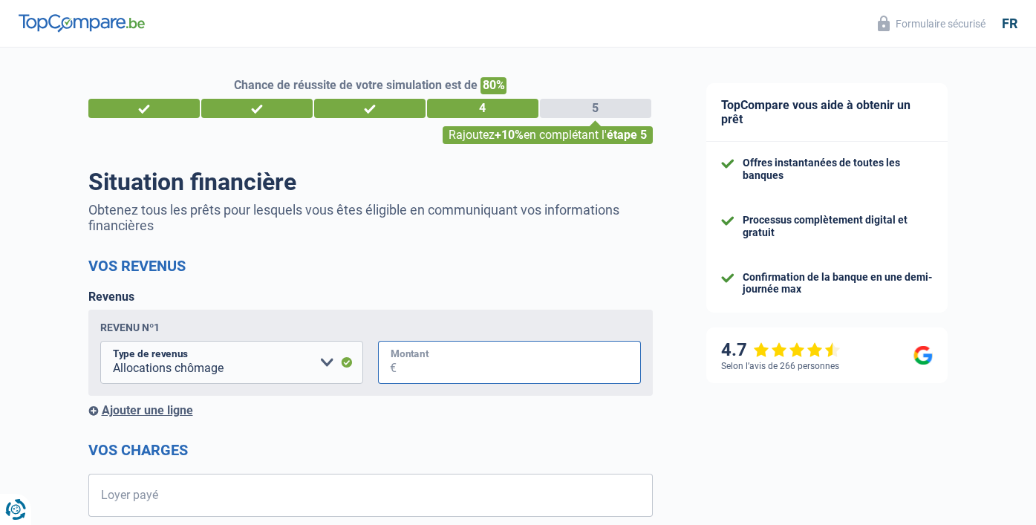
click at [448, 372] on input "Montant" at bounding box center [519, 362] width 244 height 43
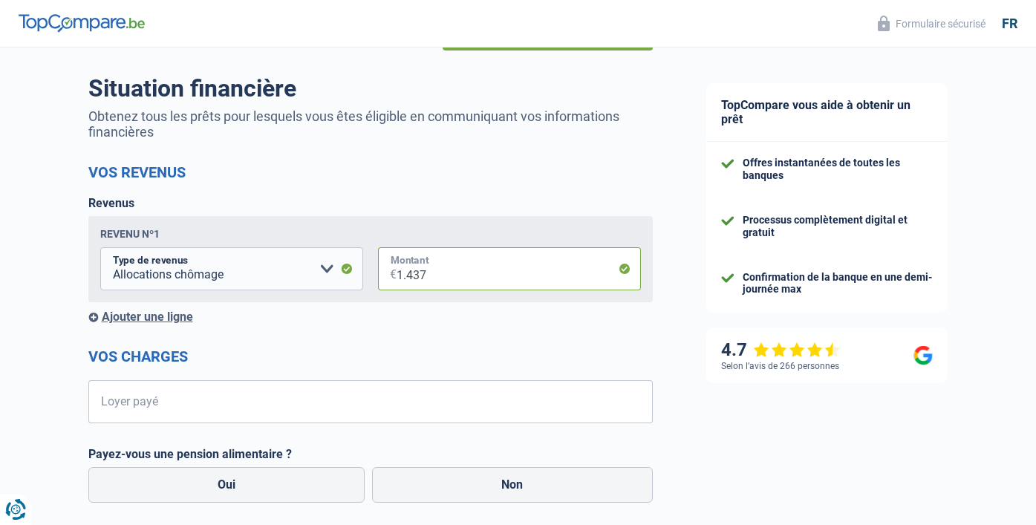
scroll to position [94, 0]
type input "1.437"
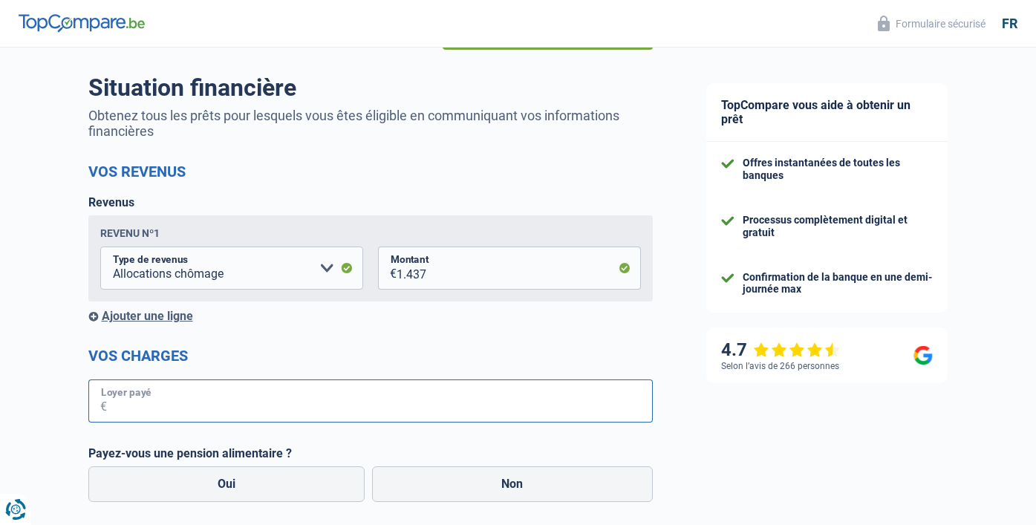
click at [212, 404] on input "Loyer payé" at bounding box center [380, 401] width 546 height 43
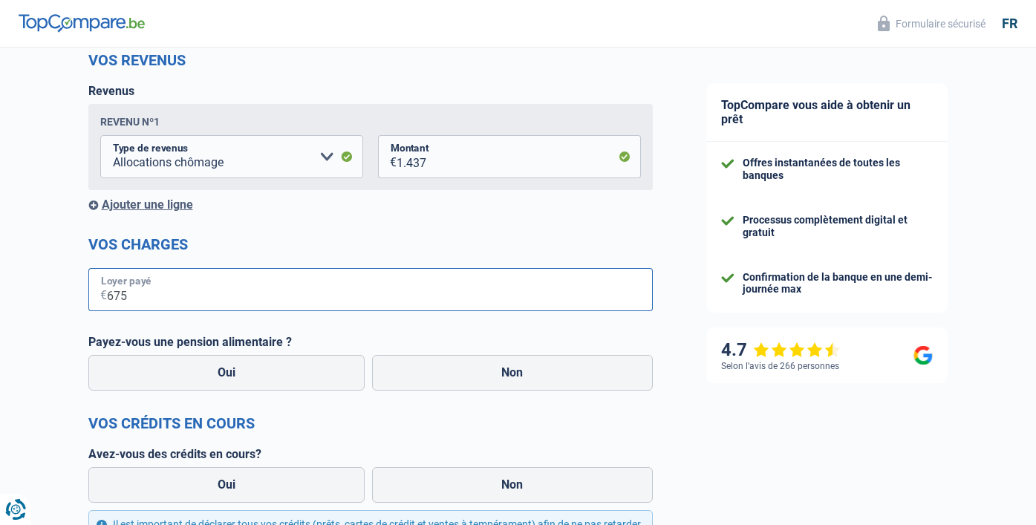
scroll to position [210, 0]
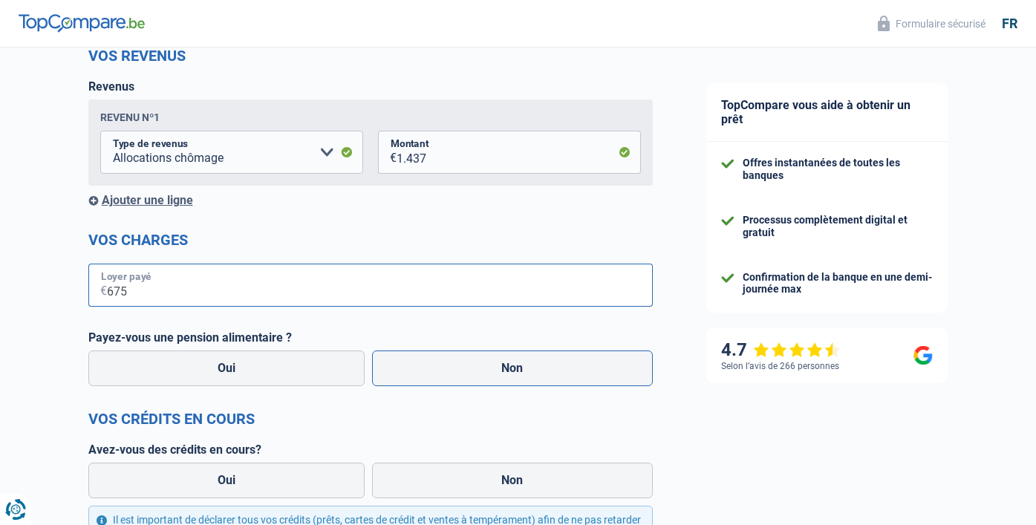
type input "675"
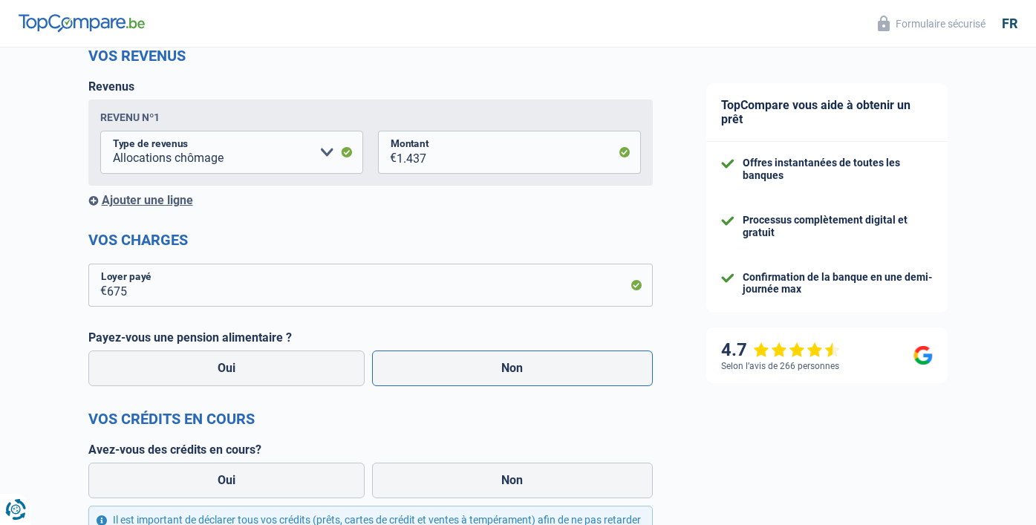
click at [512, 379] on label "Non" at bounding box center [512, 369] width 281 height 36
click at [512, 379] on input "Non" at bounding box center [512, 369] width 281 height 36
radio input "true"
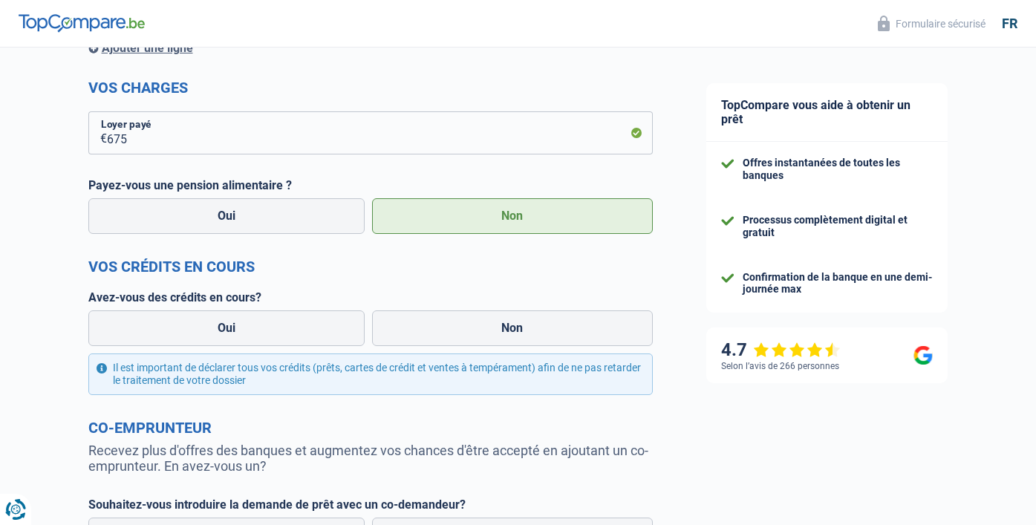
scroll to position [373, 0]
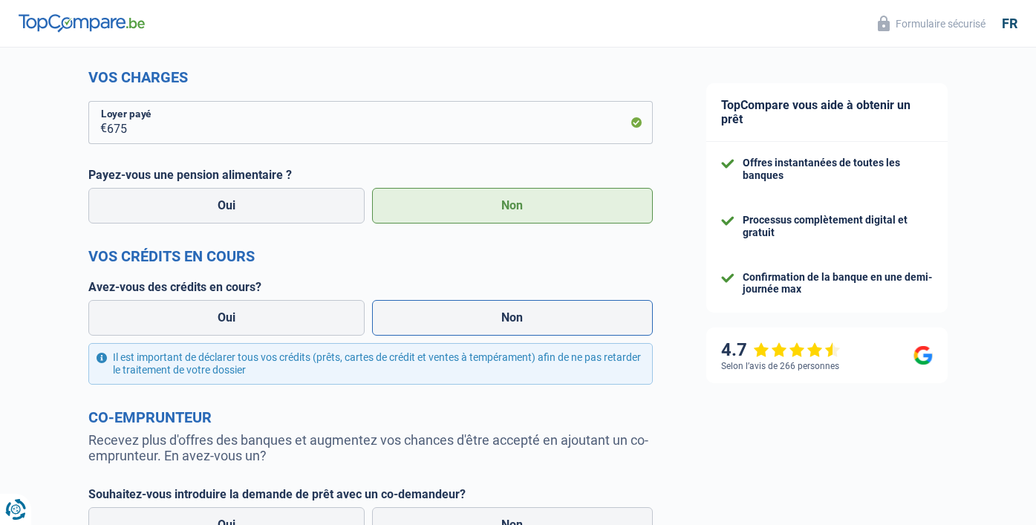
click at [510, 325] on label "Non" at bounding box center [512, 318] width 281 height 36
click at [510, 325] on input "Non" at bounding box center [512, 318] width 281 height 36
radio input "true"
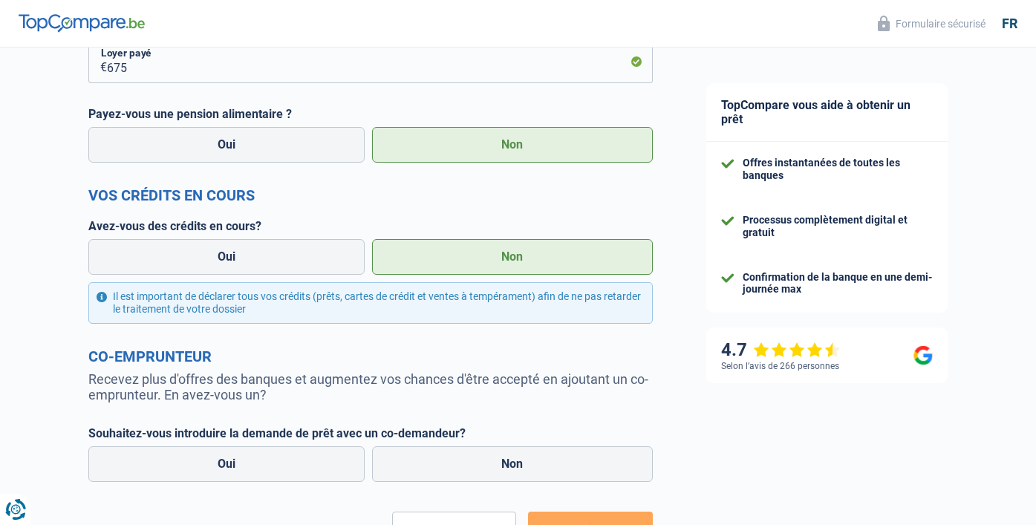
scroll to position [555, 0]
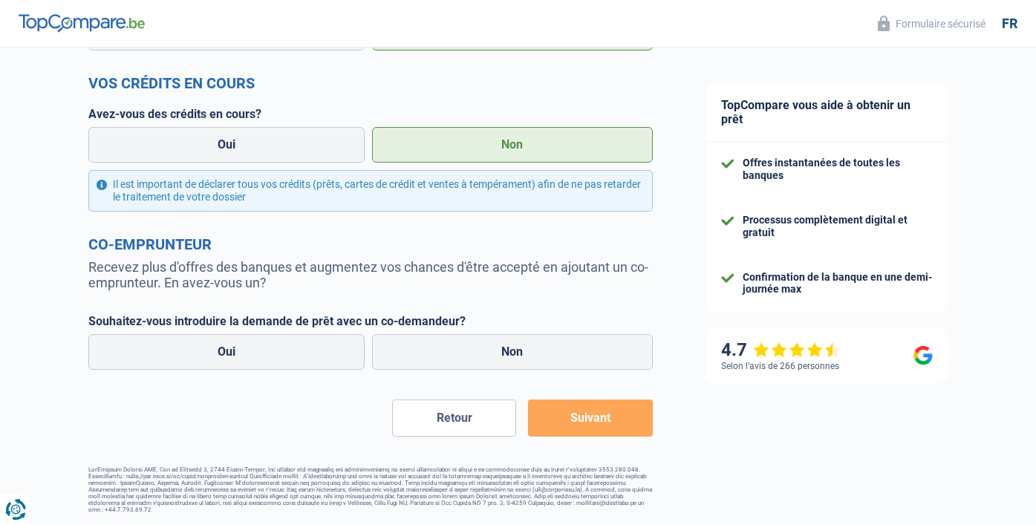
drag, startPoint x: 277, startPoint y: 283, endPoint x: 126, endPoint y: 253, distance: 153.7
click at [126, 253] on form "Vos revenus Revenus Revenu nº1 Allocation d'handicap Allocations chômage Alloca…" at bounding box center [370, 74] width 564 height 726
copy form "Recevez plus d'offres des banques et augmentez vos chances d'être accepté en aj…"
click at [483, 357] on label "Non" at bounding box center [512, 352] width 281 height 36
click at [483, 357] on input "Non" at bounding box center [512, 352] width 281 height 36
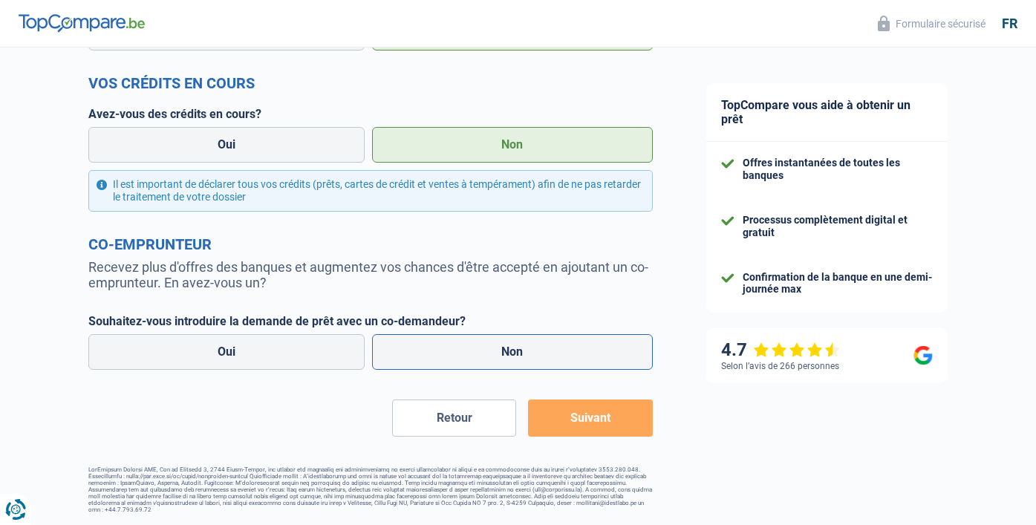
radio input "true"
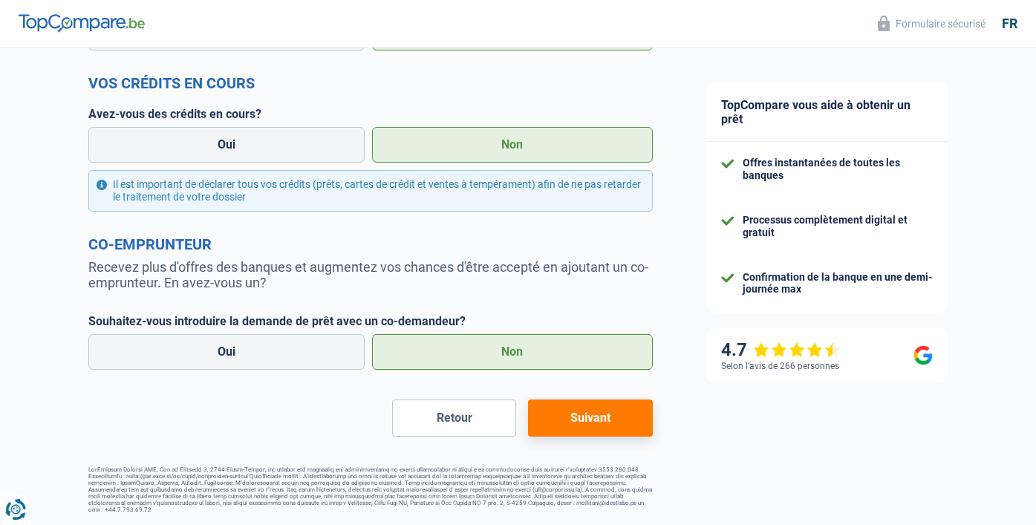
click at [587, 419] on button "Suivant" at bounding box center [590, 418] width 124 height 37
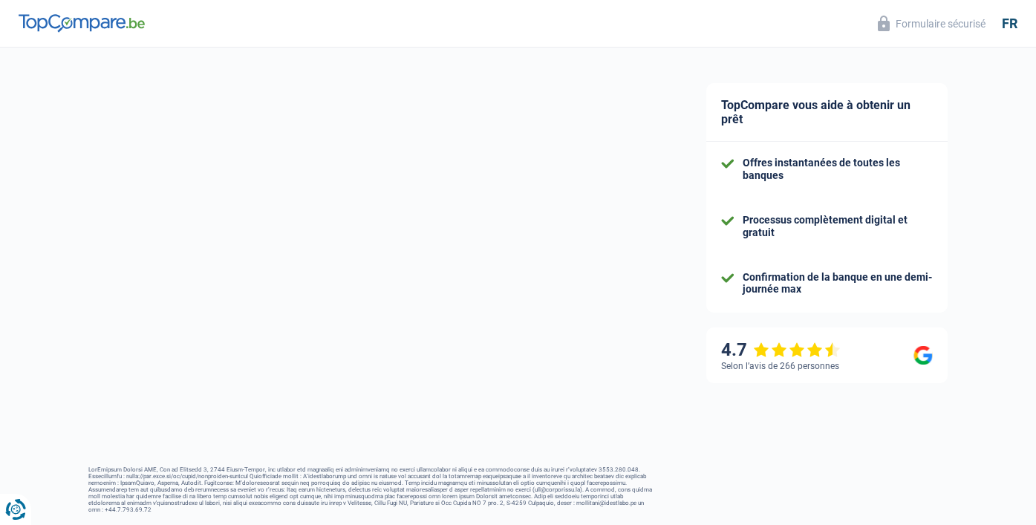
select select "48"
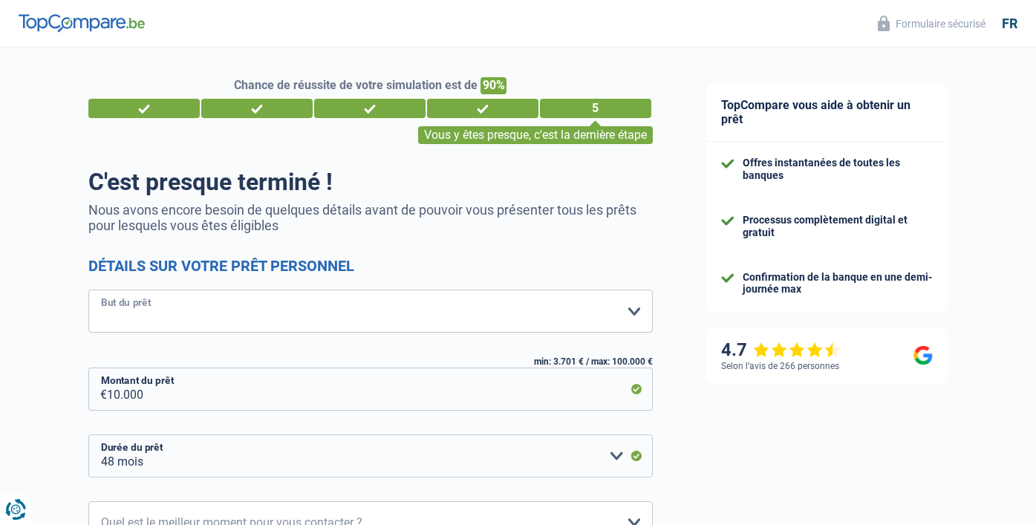
click at [88, 290] on select "Confort maison: meubles, textile, peinture, électroménager, outillage non-profe…" at bounding box center [370, 311] width 564 height 43
select select "other"
click option "Autre" at bounding box center [0, 0] width 0 height 0
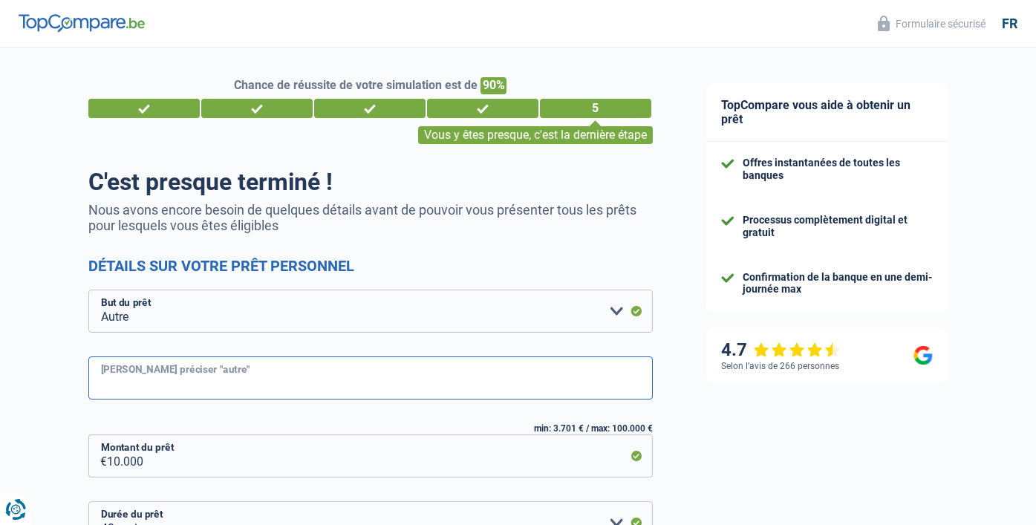
click at [532, 366] on input "Veuillez préciser "autre"" at bounding box center [370, 377] width 564 height 43
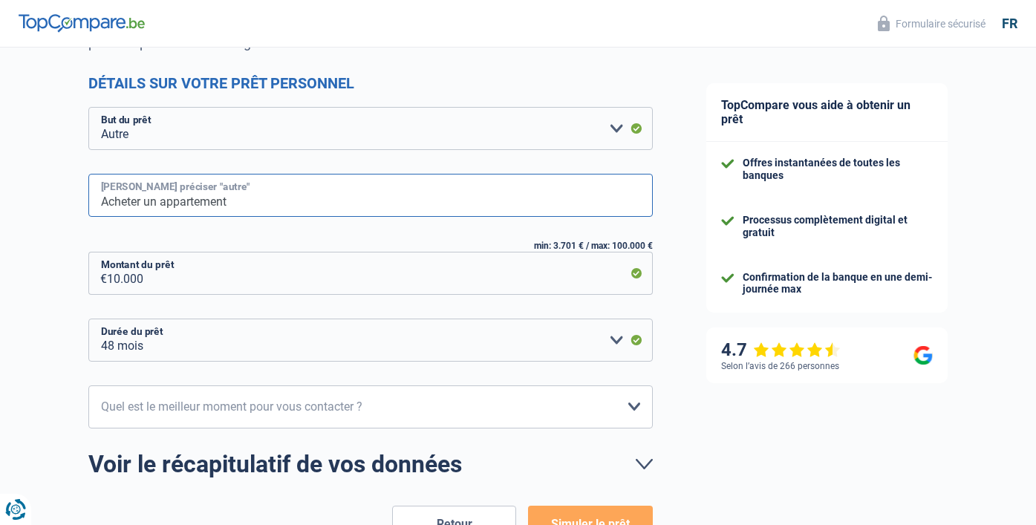
scroll to position [285, 0]
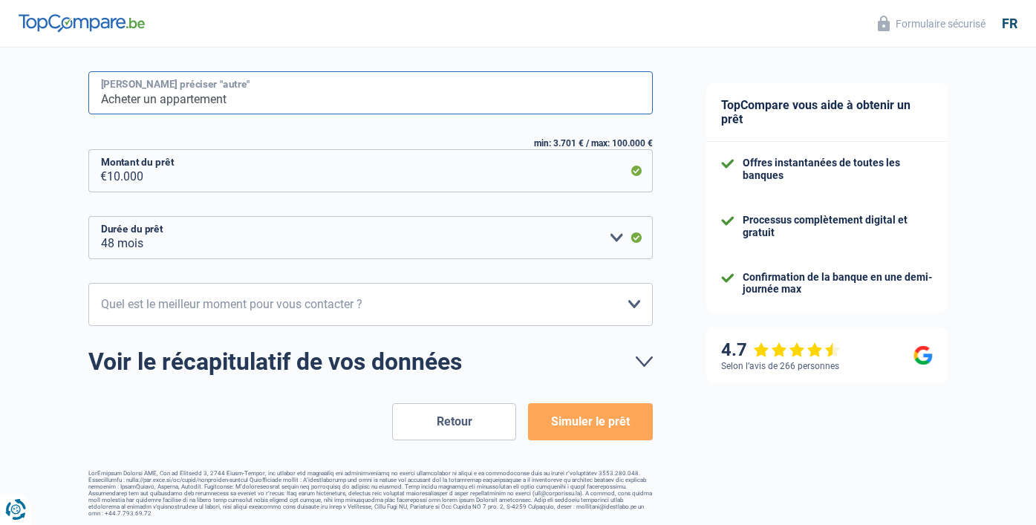
type input "Acheter un appartement"
click option "48 mois" at bounding box center [0, 0] width 0 height 0
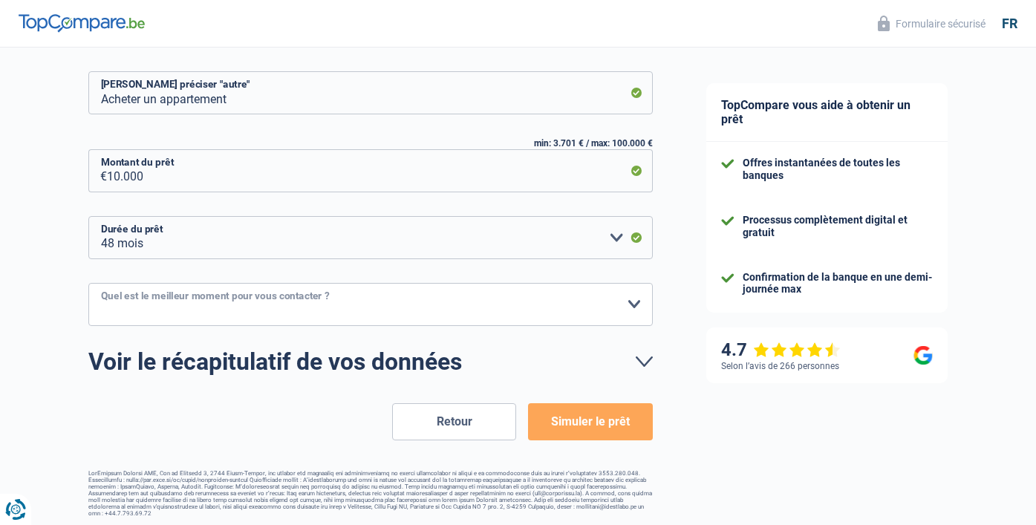
click at [88, 283] on select "10h-12h 12h-14h 14h-16h 16h-18h Veuillez sélectionner une option" at bounding box center [370, 304] width 564 height 43
select select "10-12"
click option "10h-12h" at bounding box center [0, 0] width 0 height 0
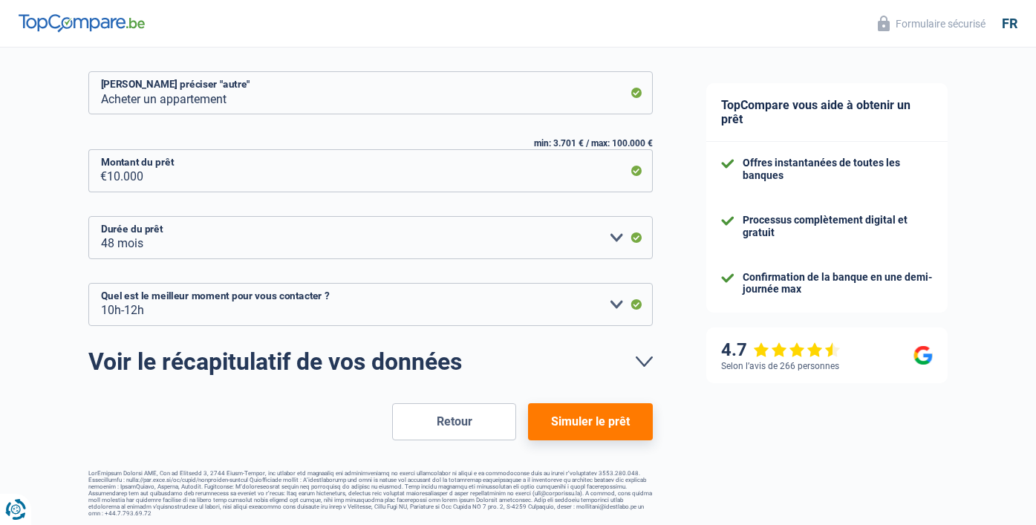
click at [599, 417] on button "Simuler le prêt" at bounding box center [590, 421] width 124 height 37
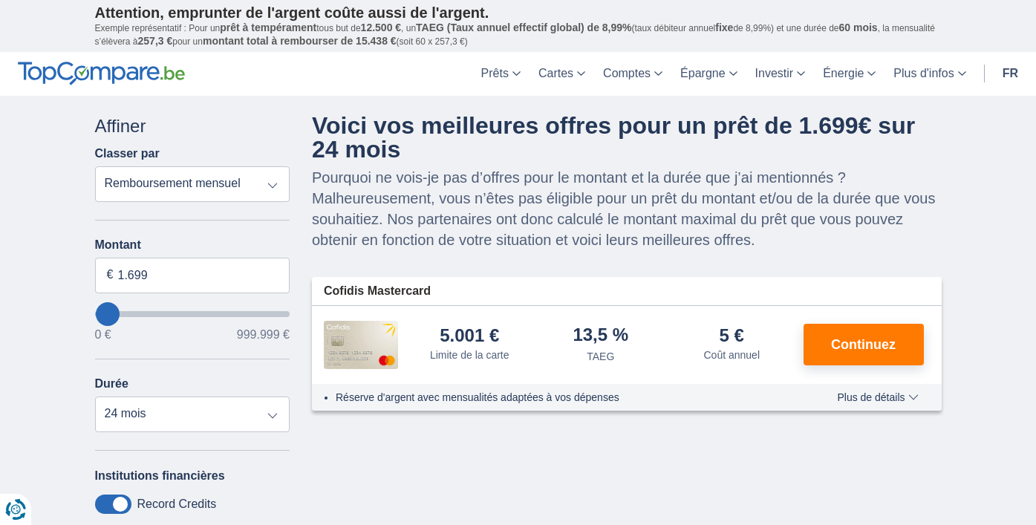
type input "24.000"
type input "24000"
type input "26.000"
type input "26000"
select select "120"
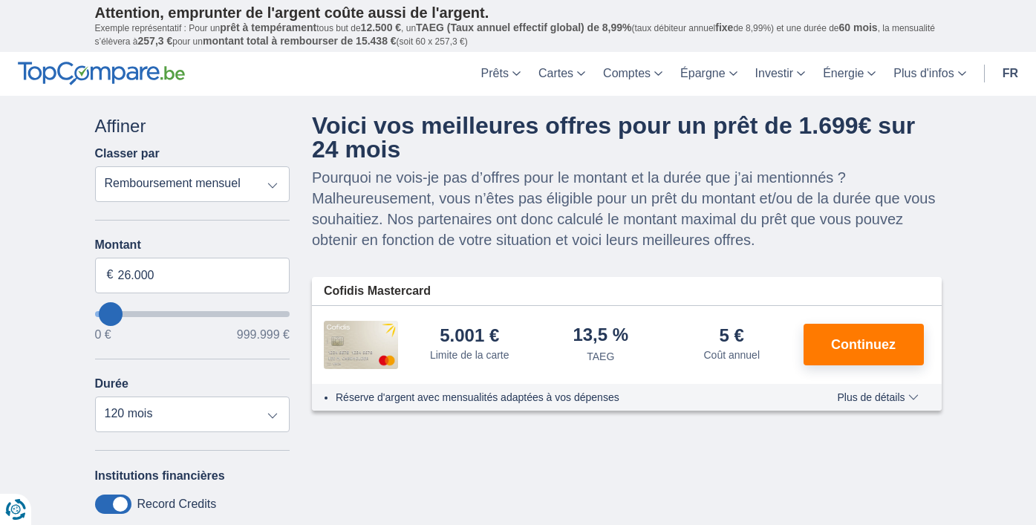
type input "33.000"
type input "33000"
type input "8.000"
type input "8000"
select select "48"
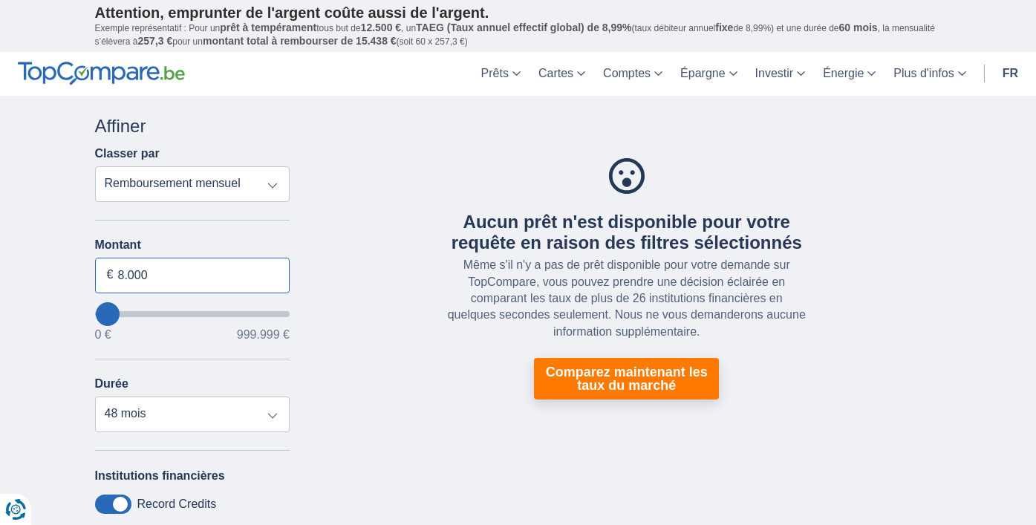
click at [165, 279] on input "8.000" at bounding box center [192, 276] width 195 height 36
type input "8"
type input "700.000"
type input "700000"
select select "120"
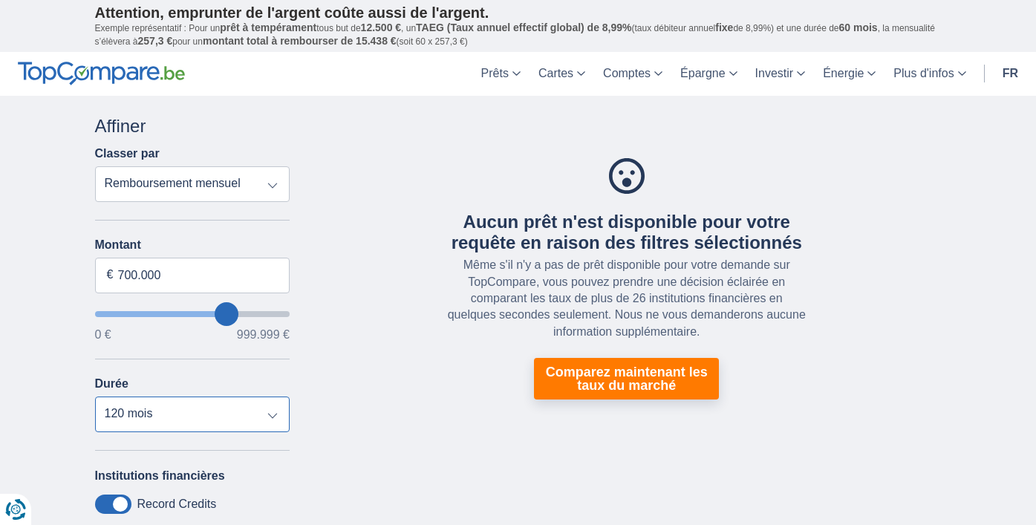
click option "120 mois" at bounding box center [0, 0] width 0 height 0
click at [180, 279] on input "700.000" at bounding box center [192, 276] width 195 height 36
type input "7"
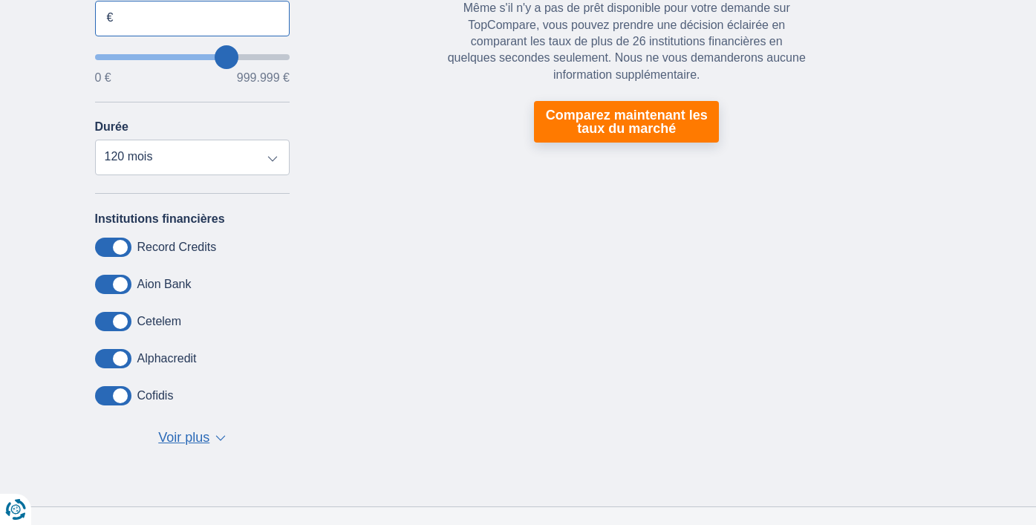
scroll to position [258, 0]
type input "500000"
select select "12"
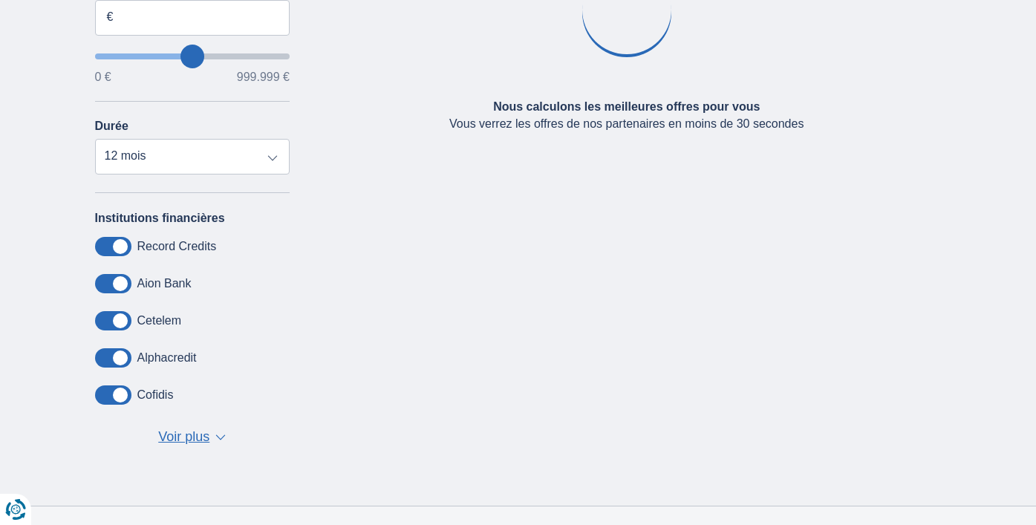
click at [203, 443] on span "Voir plus" at bounding box center [183, 437] width 51 height 19
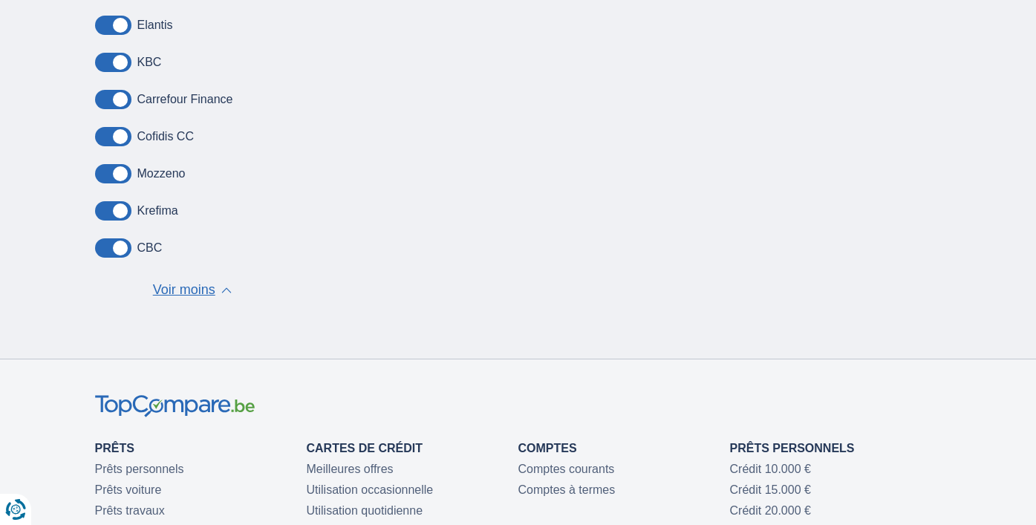
scroll to position [0, 0]
